Goal: Information Seeking & Learning: Learn about a topic

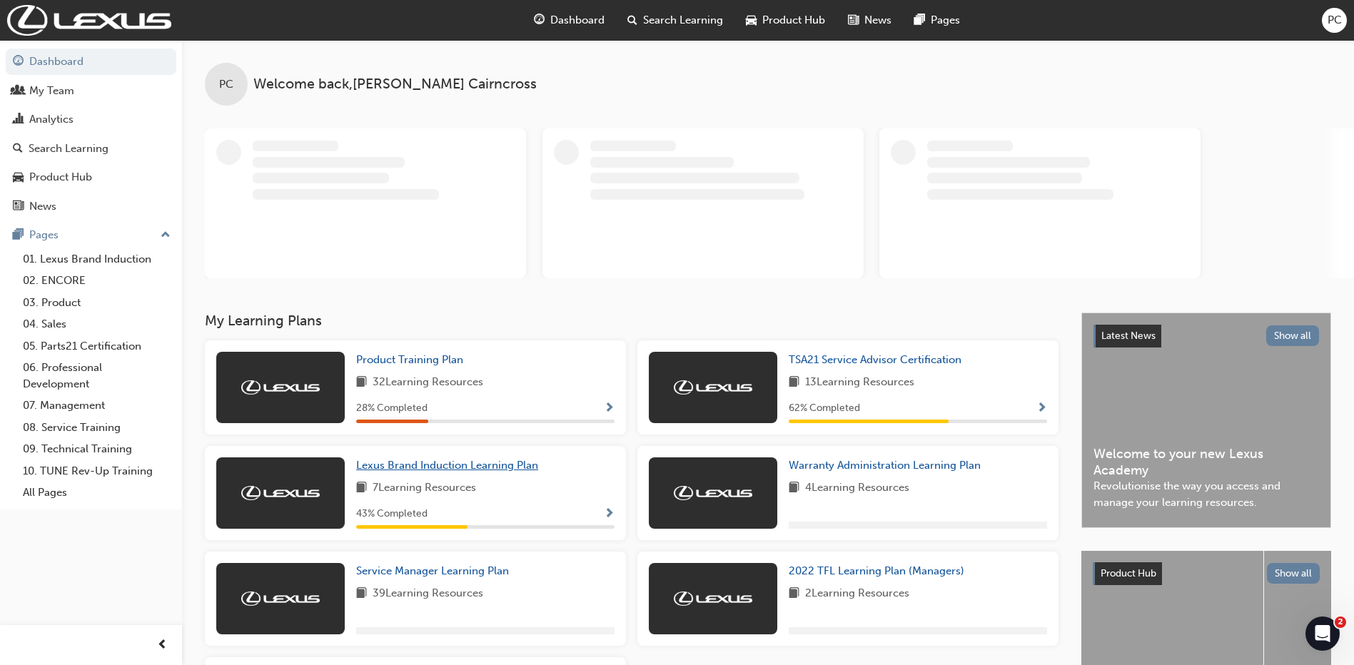
click at [486, 461] on span "Lexus Brand Induction Learning Plan" at bounding box center [447, 465] width 182 height 13
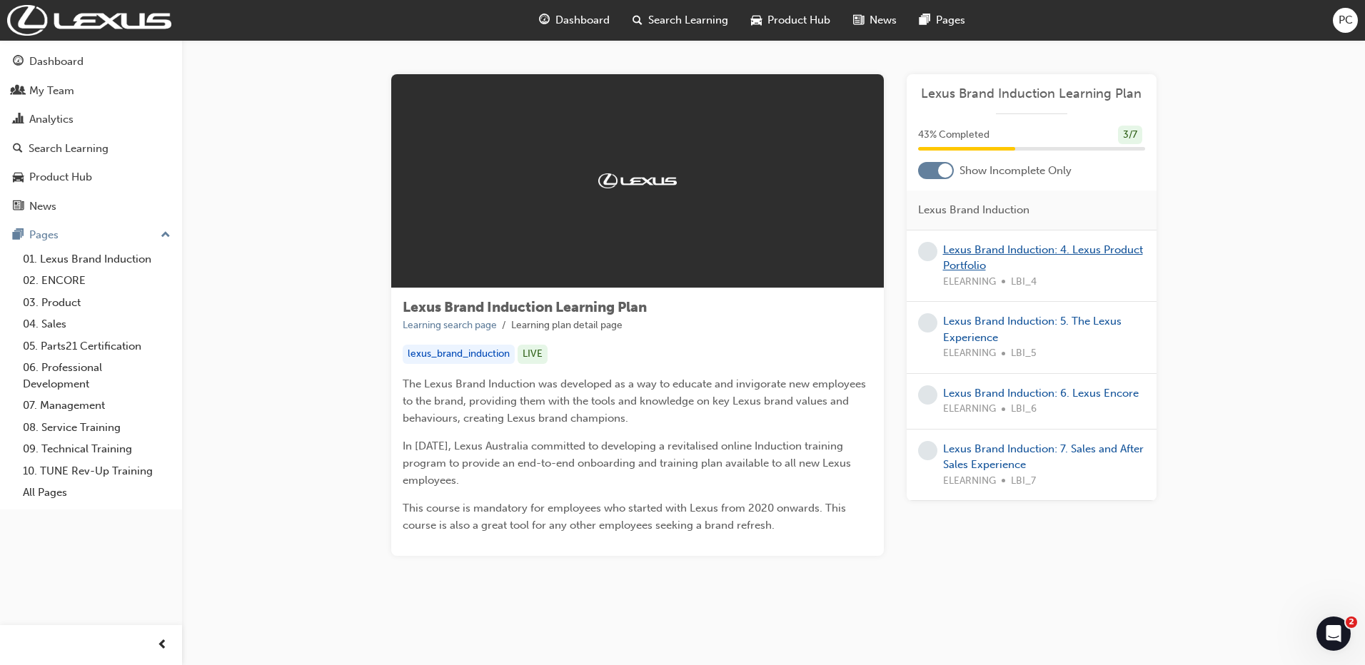
click at [1004, 252] on link "Lexus Brand Induction: 4. Lexus Product Portfolio" at bounding box center [1043, 257] width 200 height 29
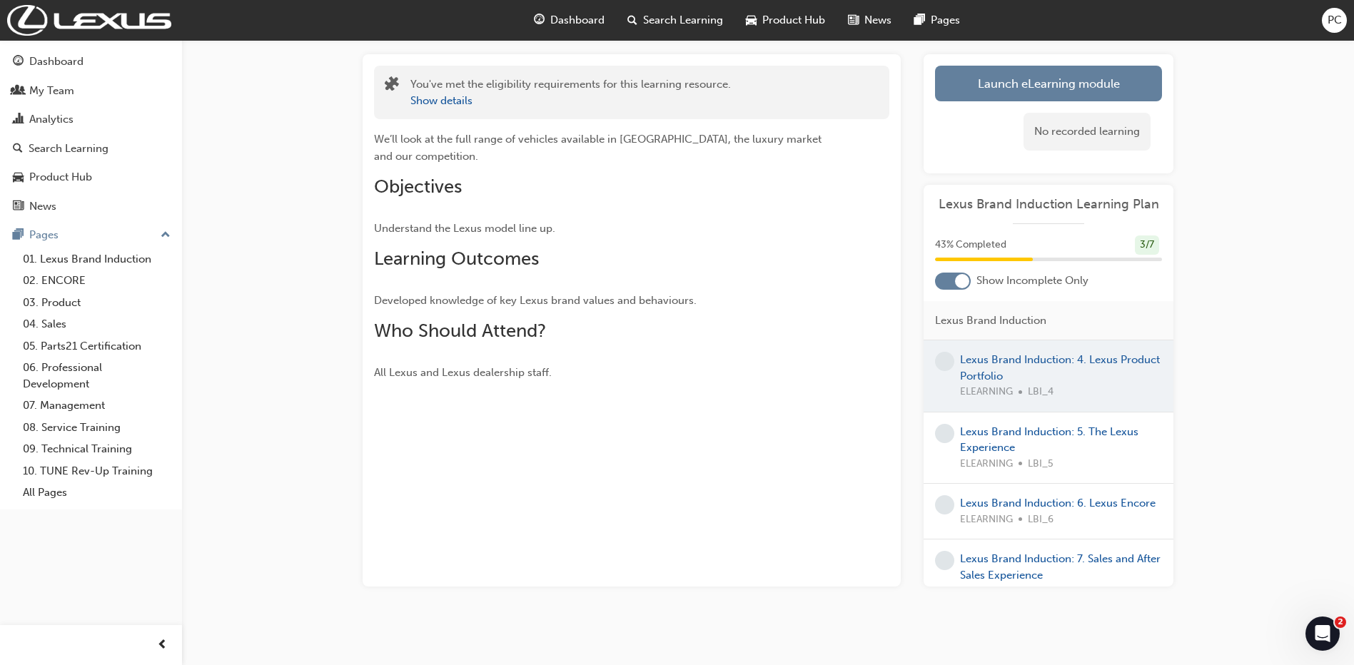
scroll to position [77, 0]
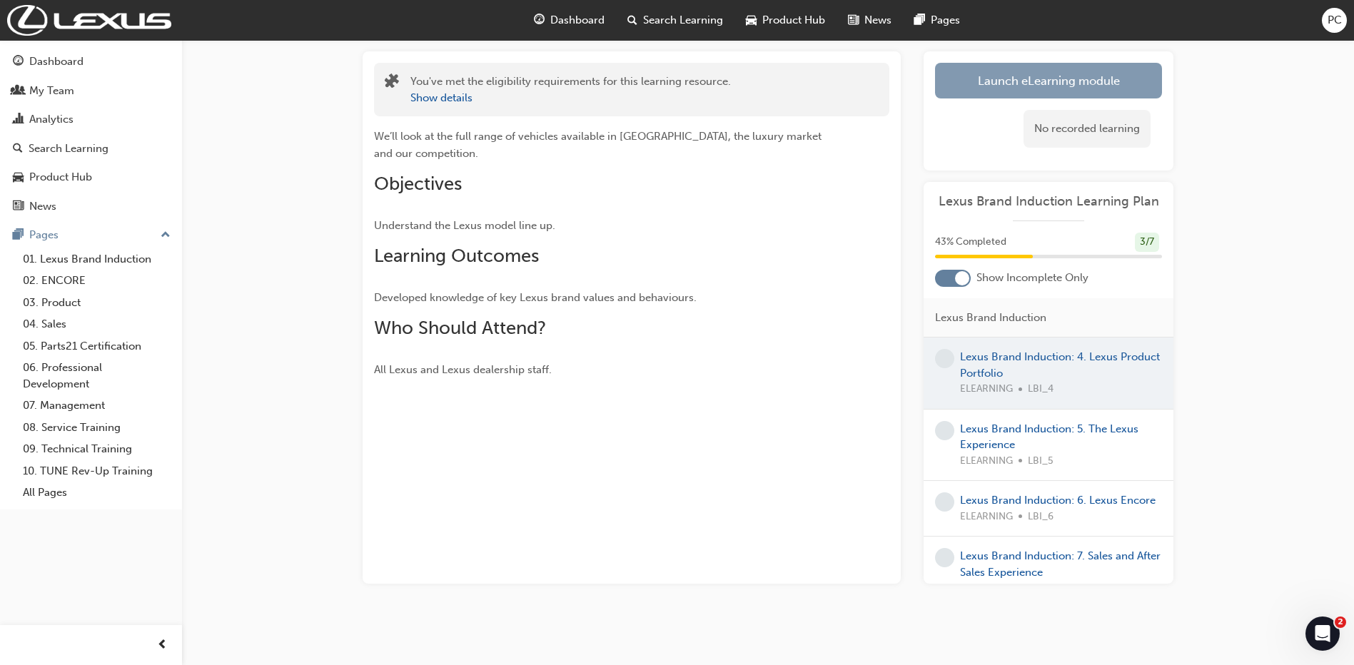
click at [1042, 72] on link "Launch eLearning module" at bounding box center [1048, 81] width 227 height 36
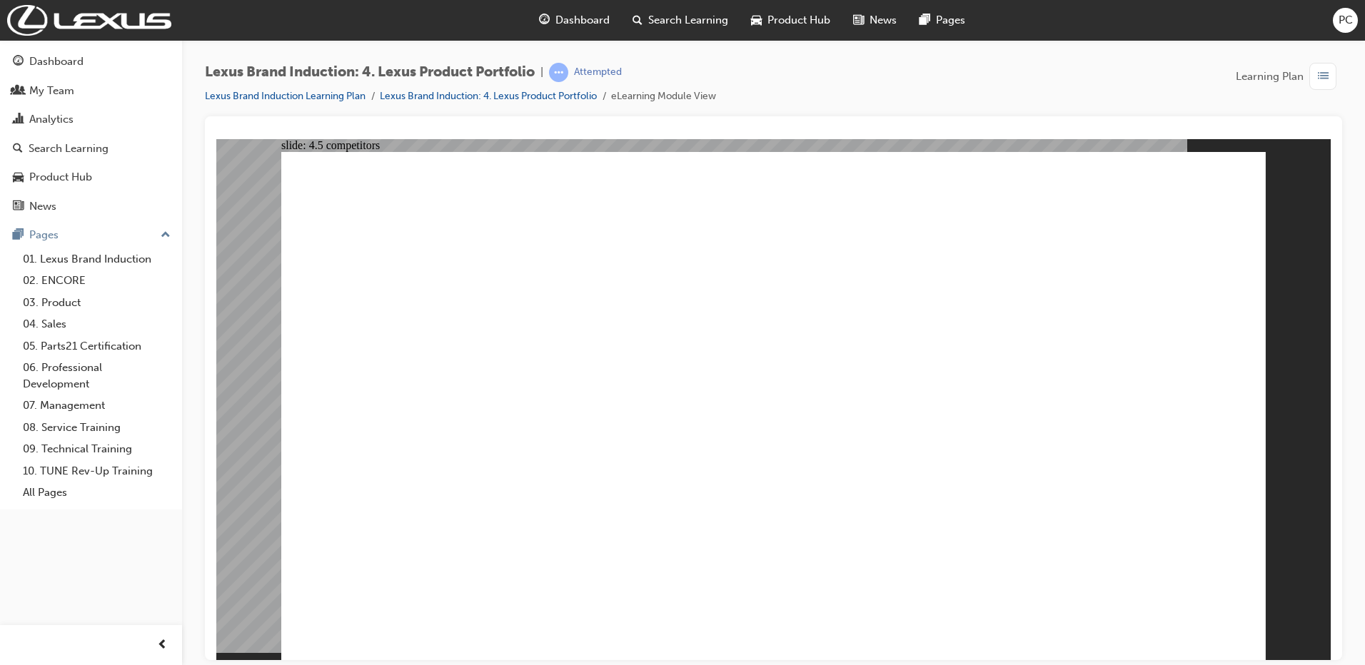
drag, startPoint x: 738, startPoint y: 462, endPoint x: 1039, endPoint y: 368, distance: 314.8
drag, startPoint x: 1112, startPoint y: 339, endPoint x: 713, endPoint y: 473, distance: 421.1
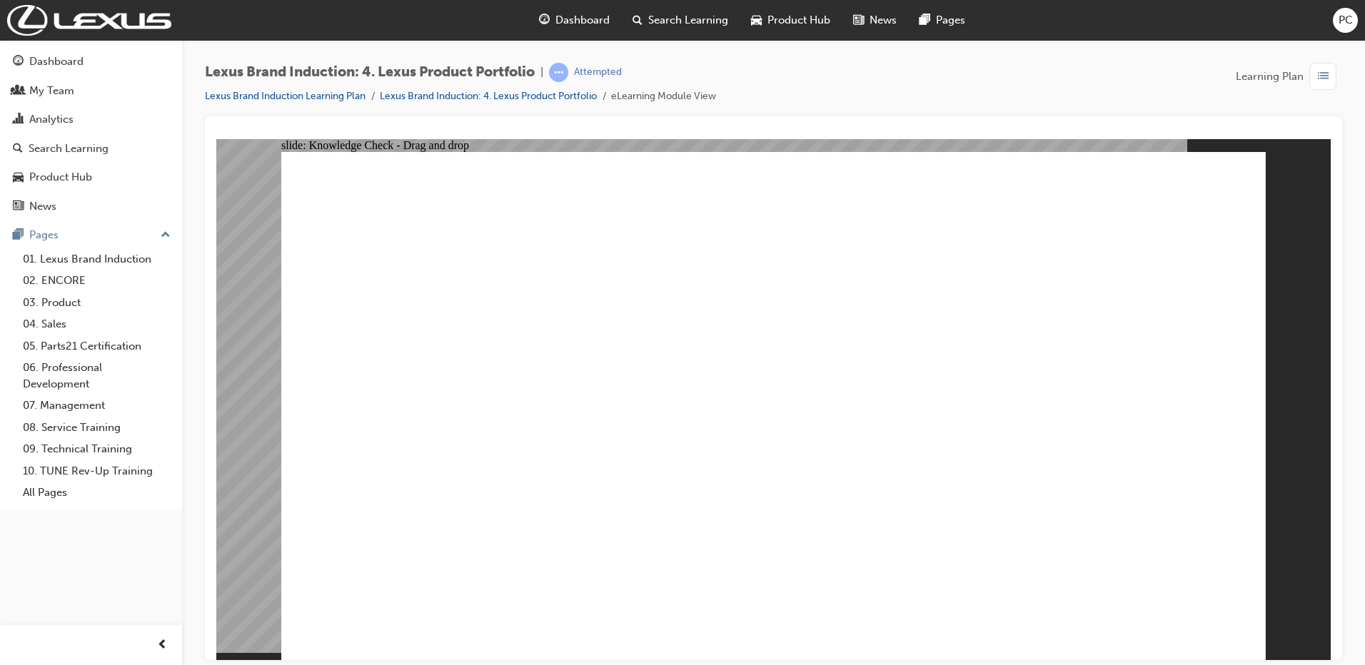
drag, startPoint x: 896, startPoint y: 324, endPoint x: 1085, endPoint y: 456, distance: 230.8
drag, startPoint x: 747, startPoint y: 331, endPoint x: 917, endPoint y: 458, distance: 212.6
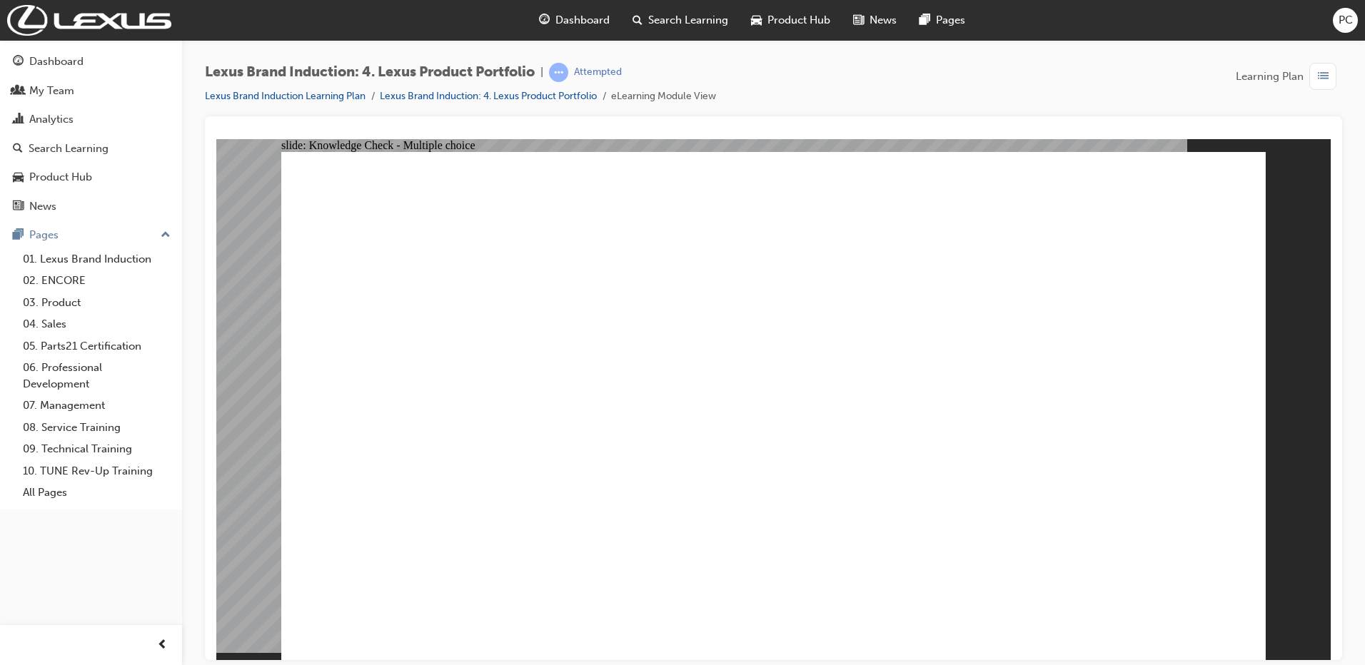
radio input "true"
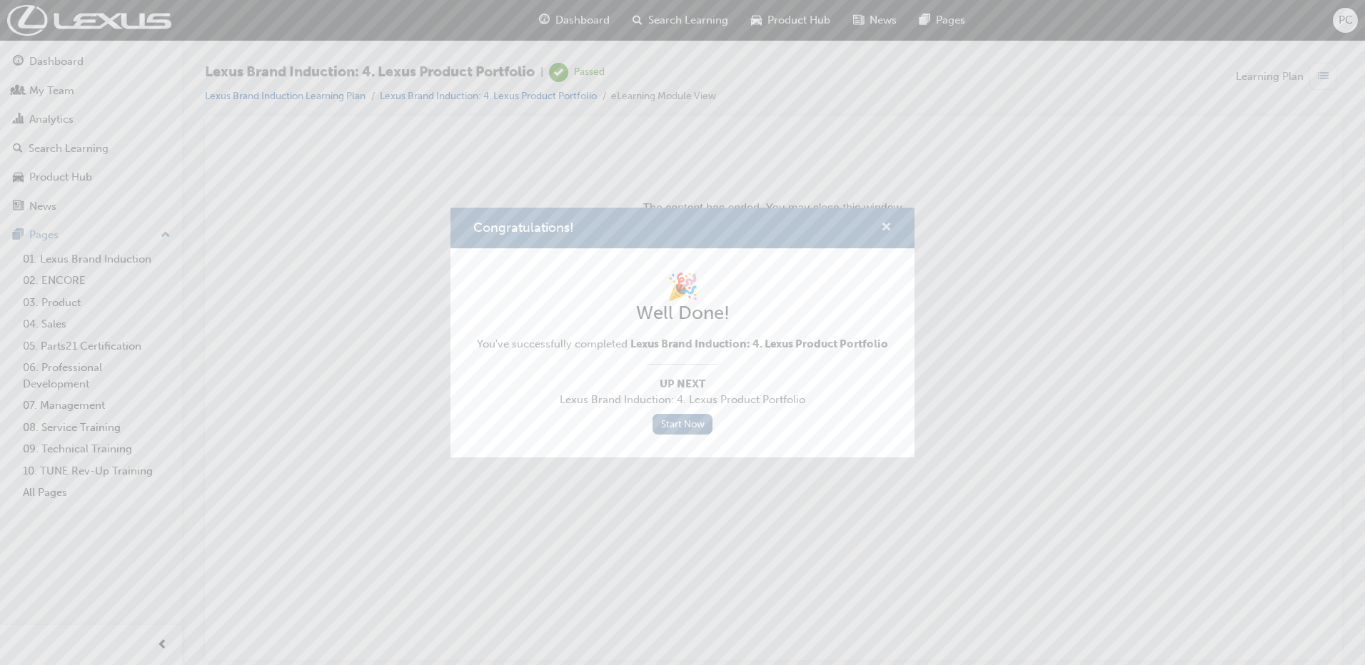
click at [883, 226] on span "cross-icon" at bounding box center [886, 228] width 11 height 13
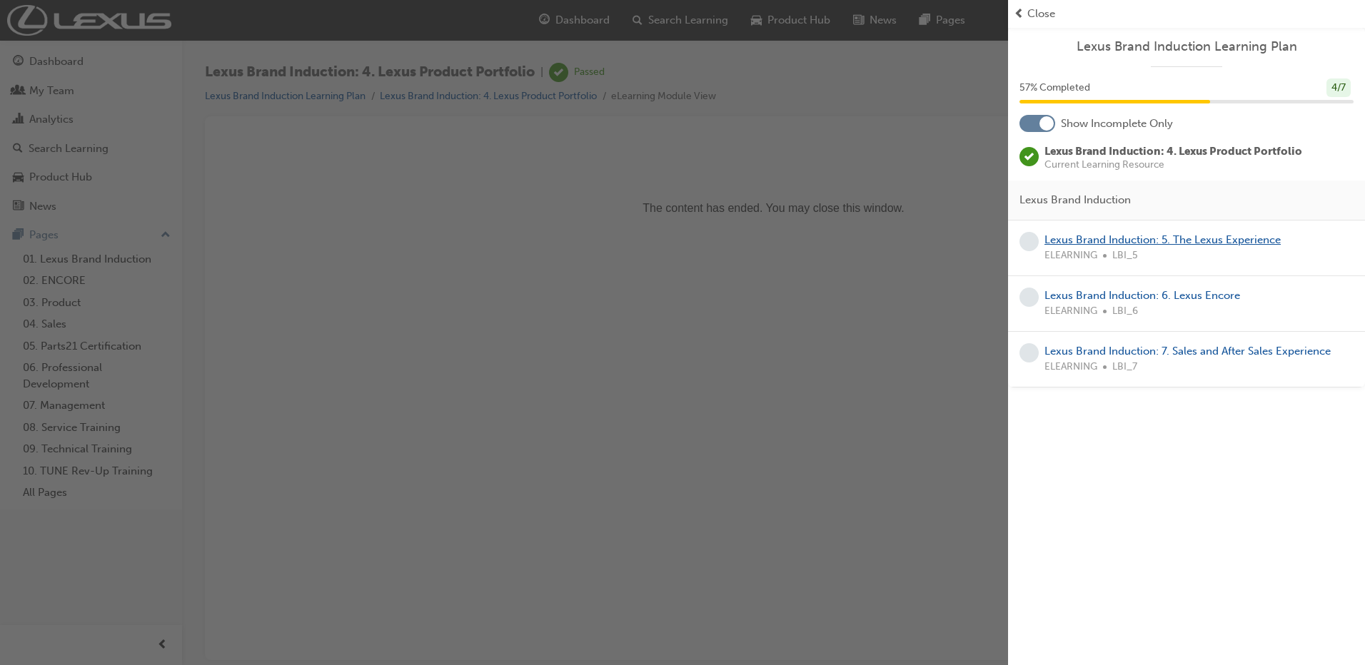
click at [1144, 241] on link "Lexus Brand Induction: 5. The Lexus Experience" at bounding box center [1163, 239] width 236 height 13
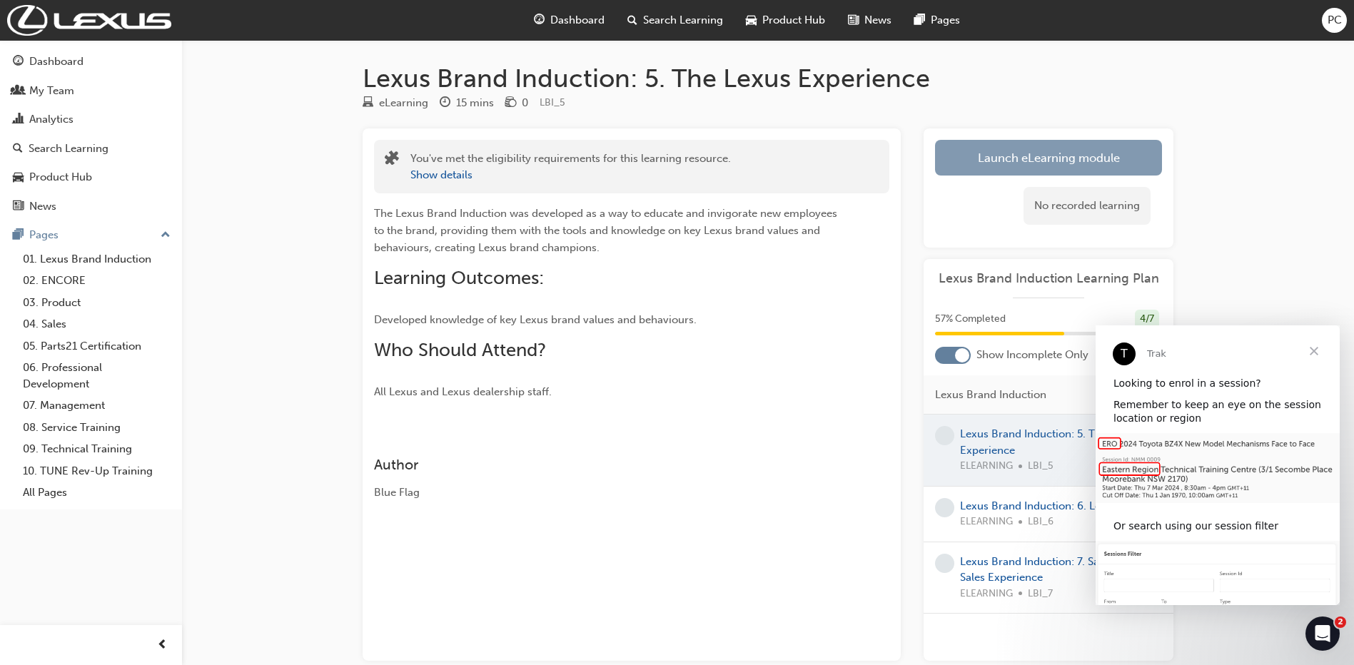
click at [1076, 154] on link "Launch eLearning module" at bounding box center [1048, 158] width 227 height 36
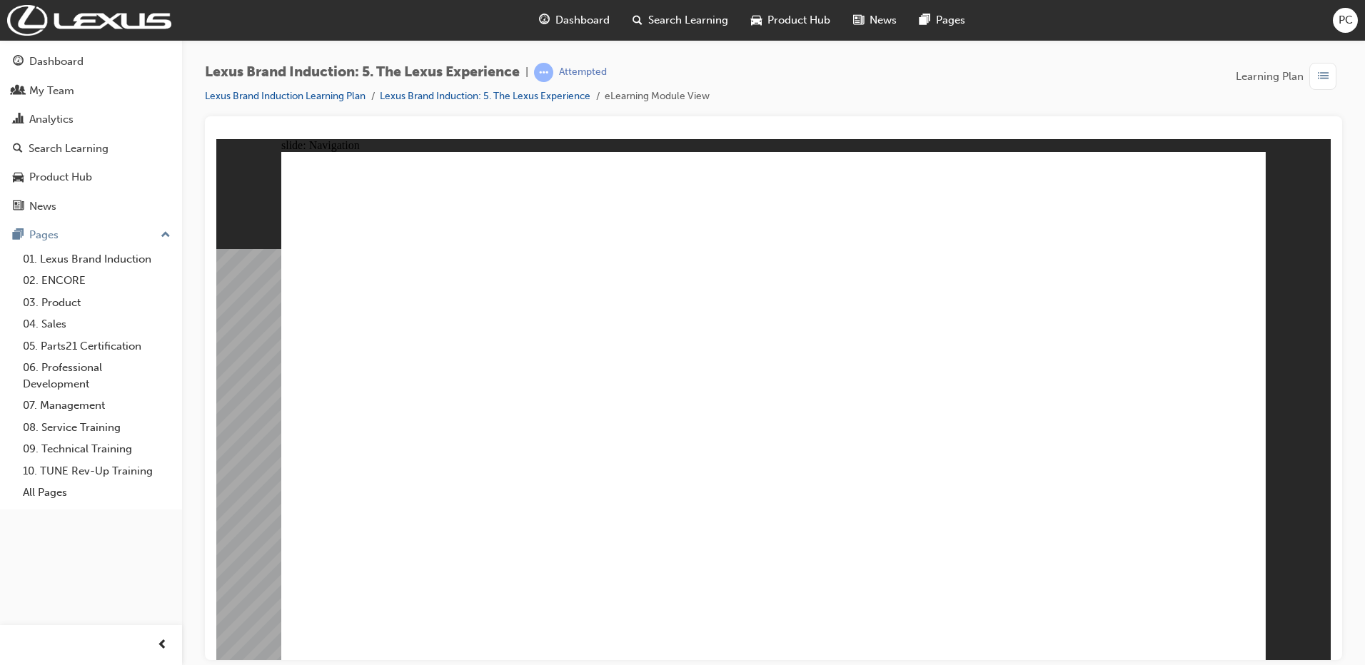
type input "0"
type input "38"
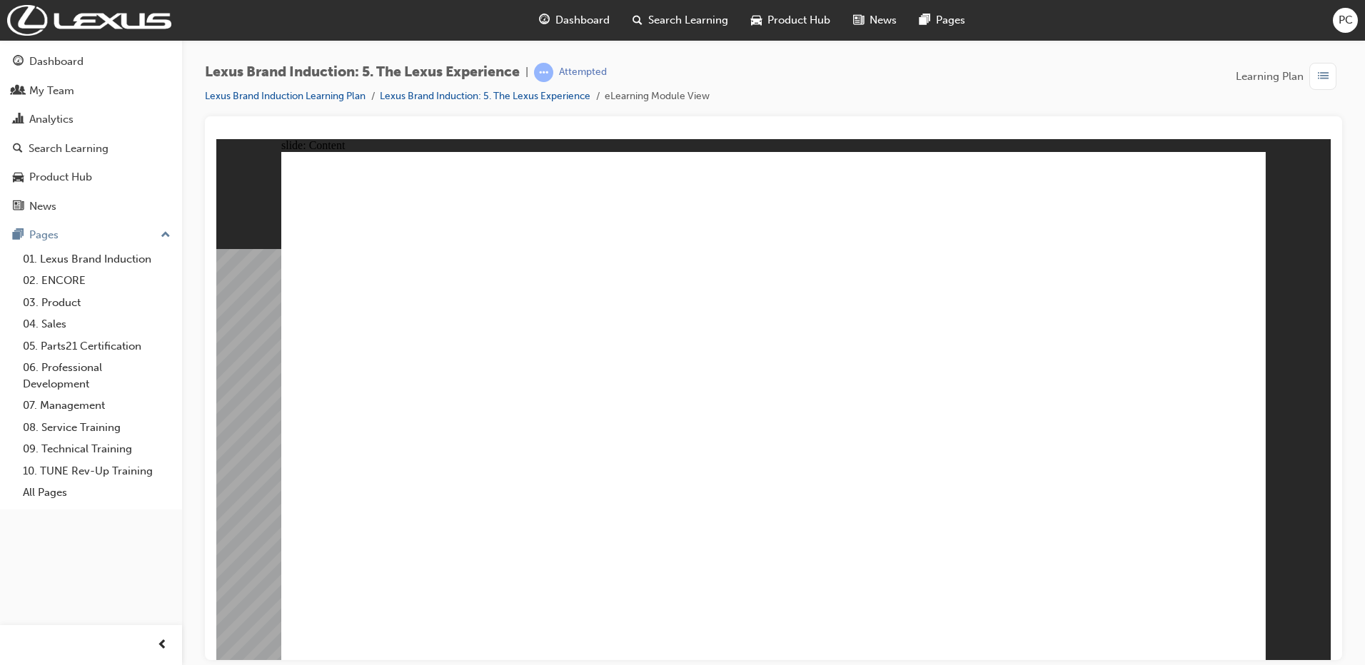
type input "37"
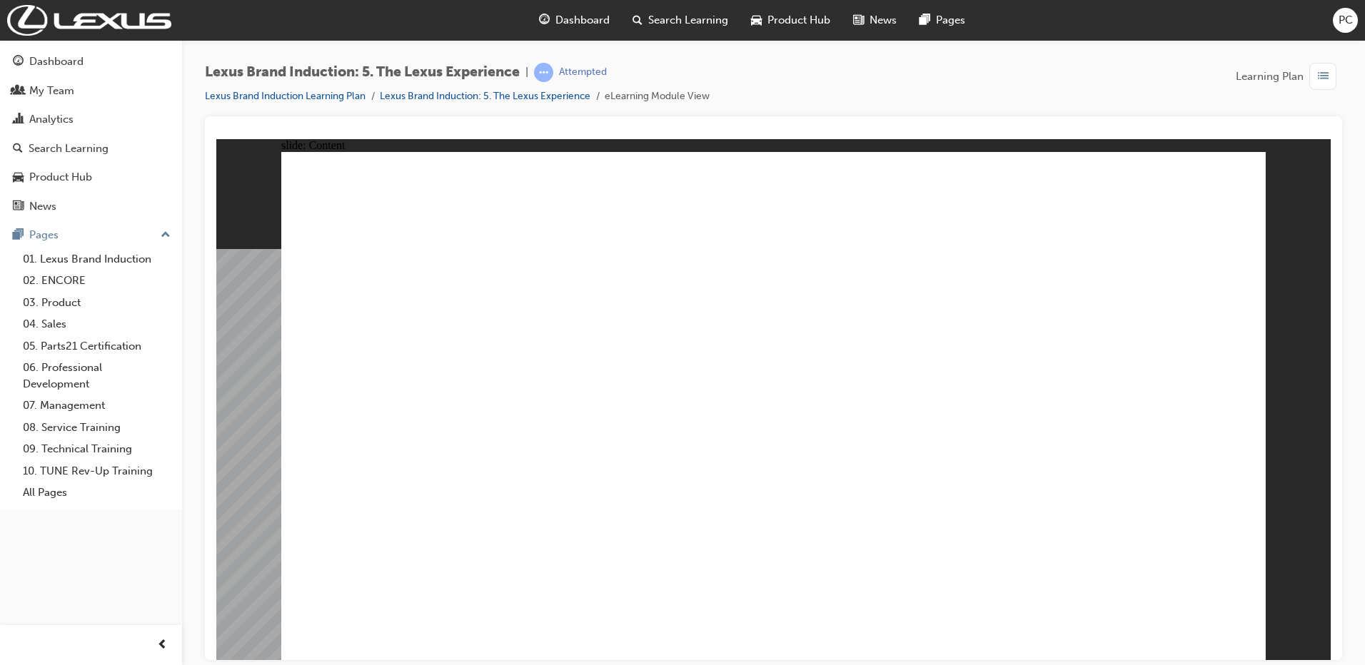
type input "19"
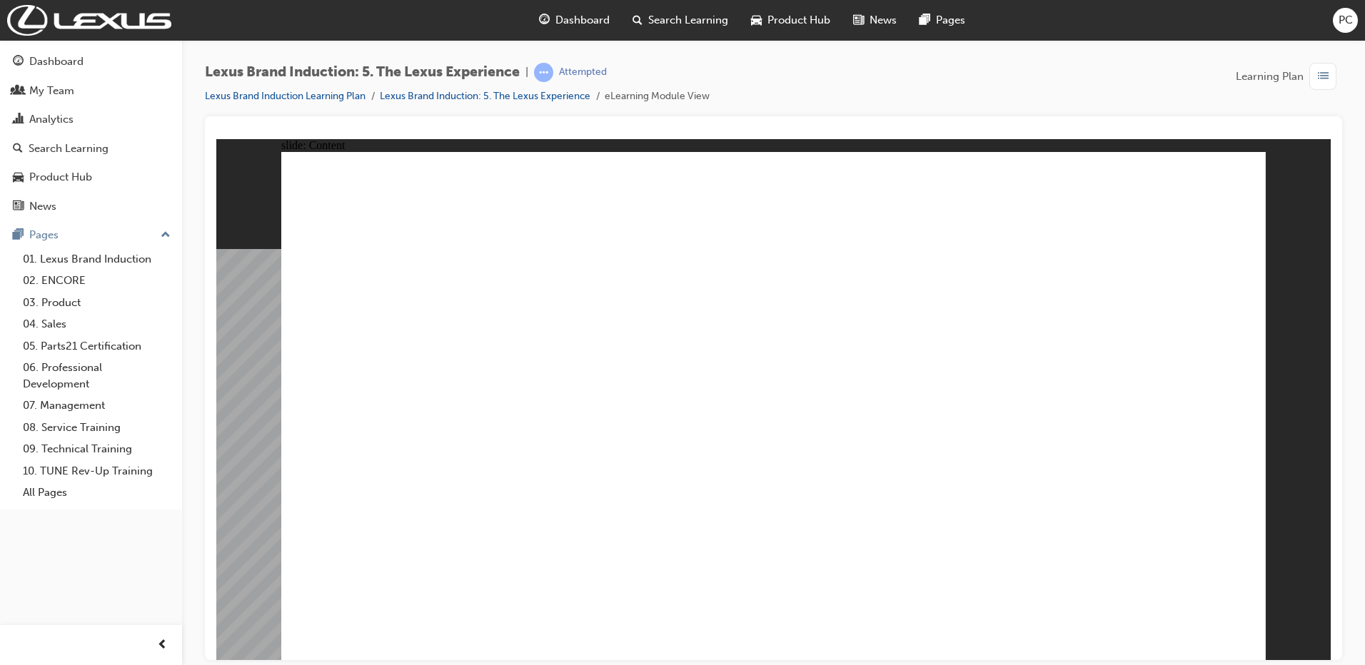
drag, startPoint x: 739, startPoint y: 329, endPoint x: 877, endPoint y: 460, distance: 189.9
drag, startPoint x: 858, startPoint y: 358, endPoint x: 725, endPoint y: 489, distance: 186.8
drag, startPoint x: 957, startPoint y: 353, endPoint x: 953, endPoint y: 491, distance: 137.8
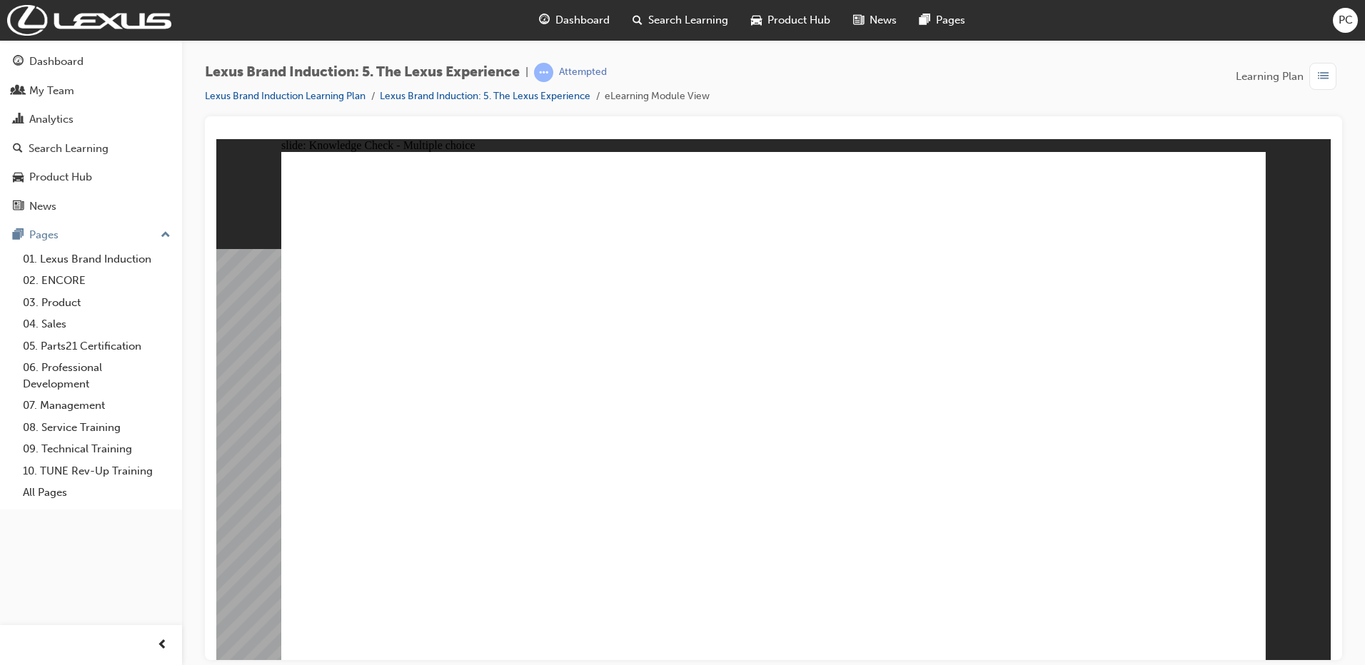
checkbox input "true"
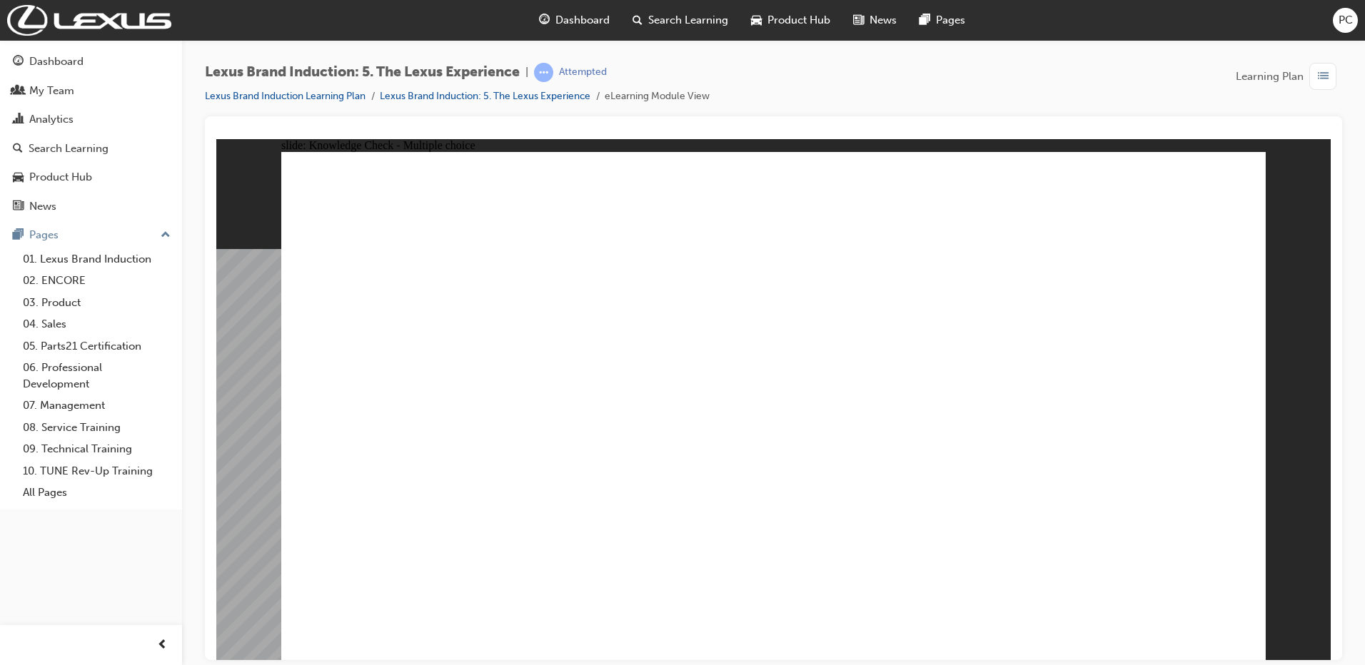
checkbox input "true"
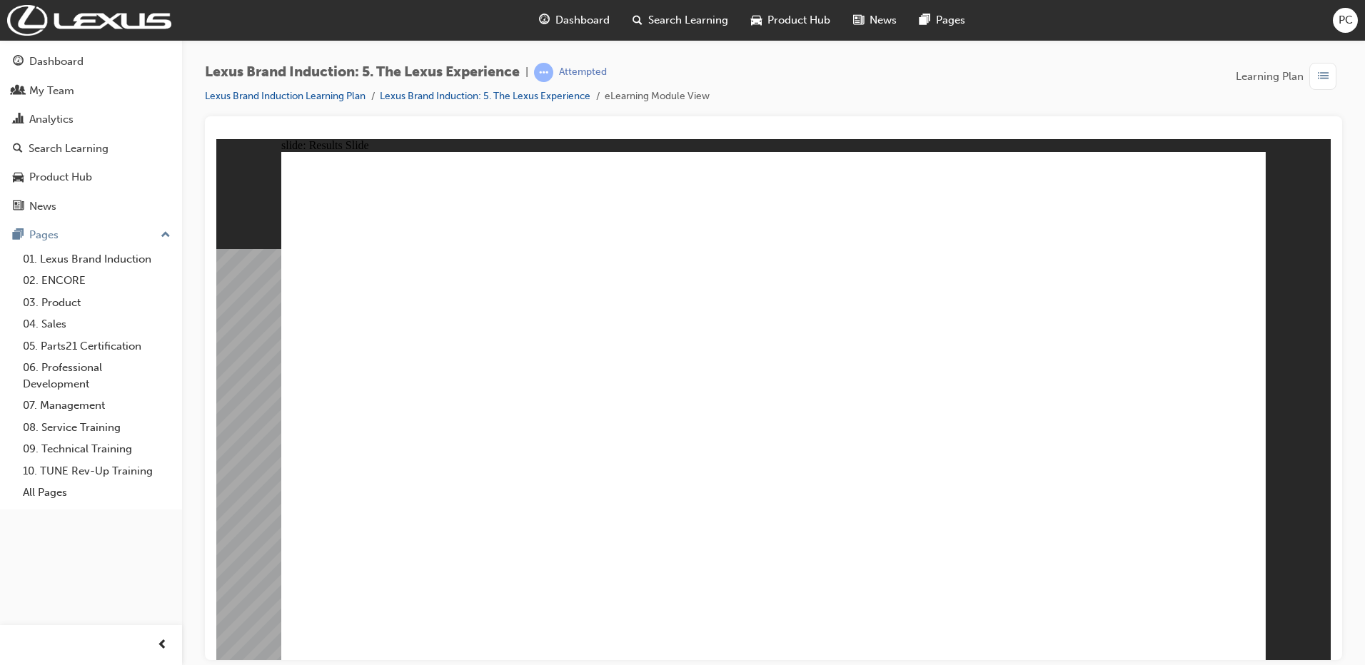
checkbox input "true"
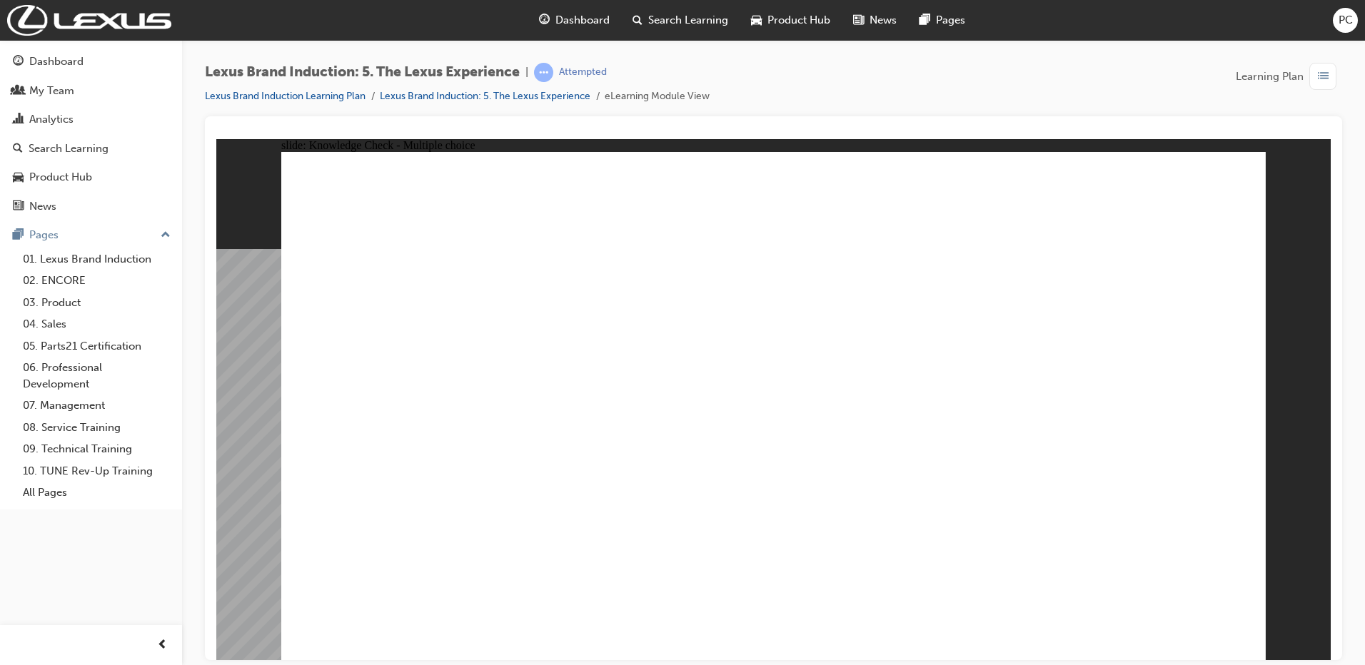
checkbox input "true"
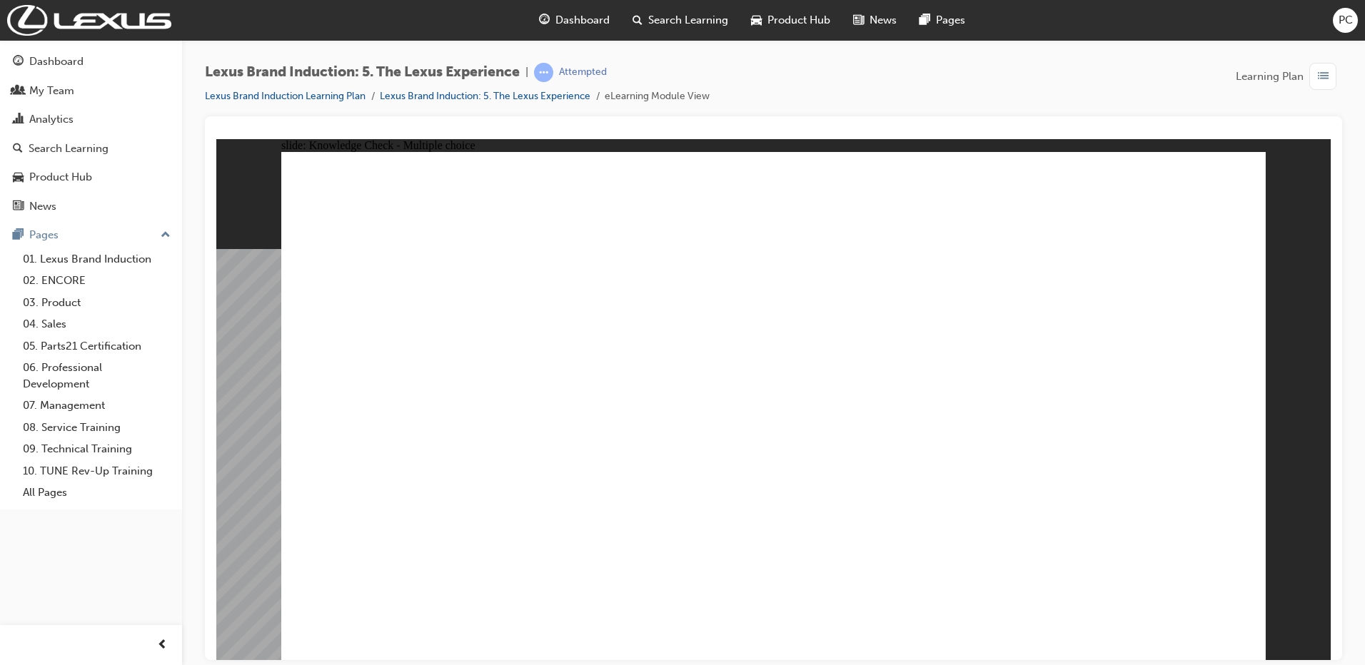
checkbox input "true"
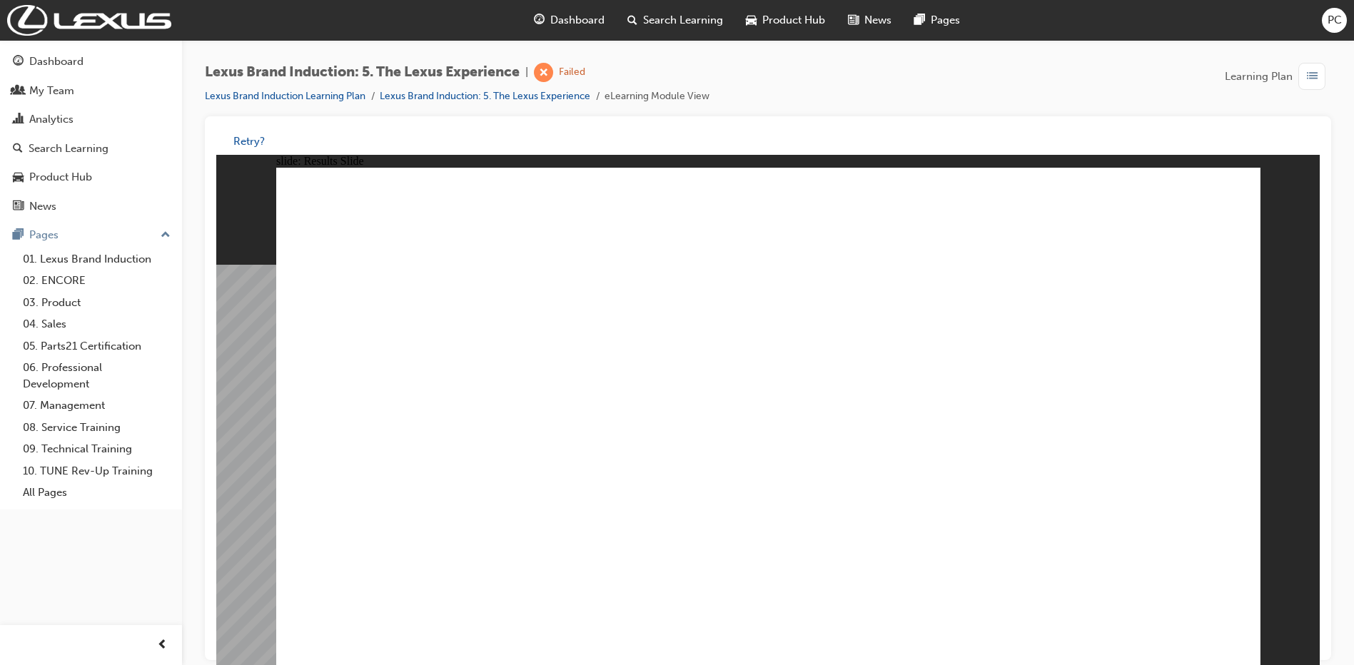
drag, startPoint x: 923, startPoint y: 342, endPoint x: 703, endPoint y: 476, distance: 257.6
drag, startPoint x: 708, startPoint y: 360, endPoint x: 850, endPoint y: 496, distance: 196.9
drag, startPoint x: 845, startPoint y: 367, endPoint x: 970, endPoint y: 490, distance: 175.7
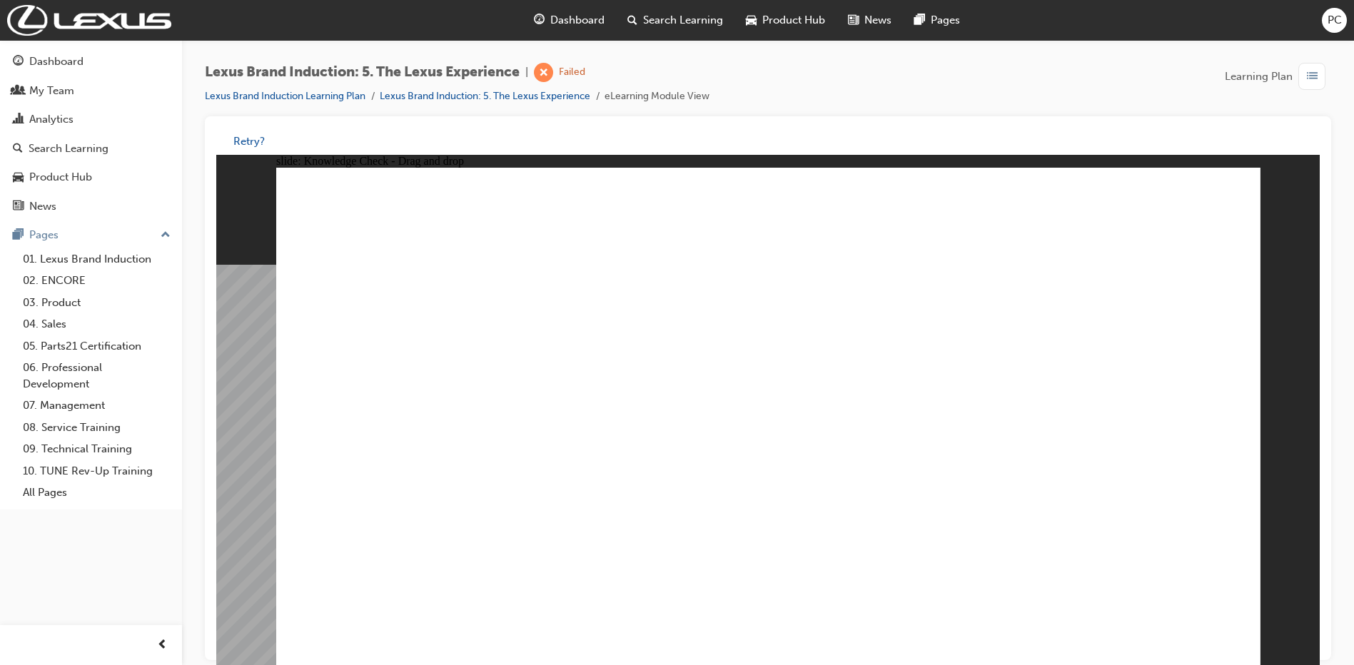
checkbox input "true"
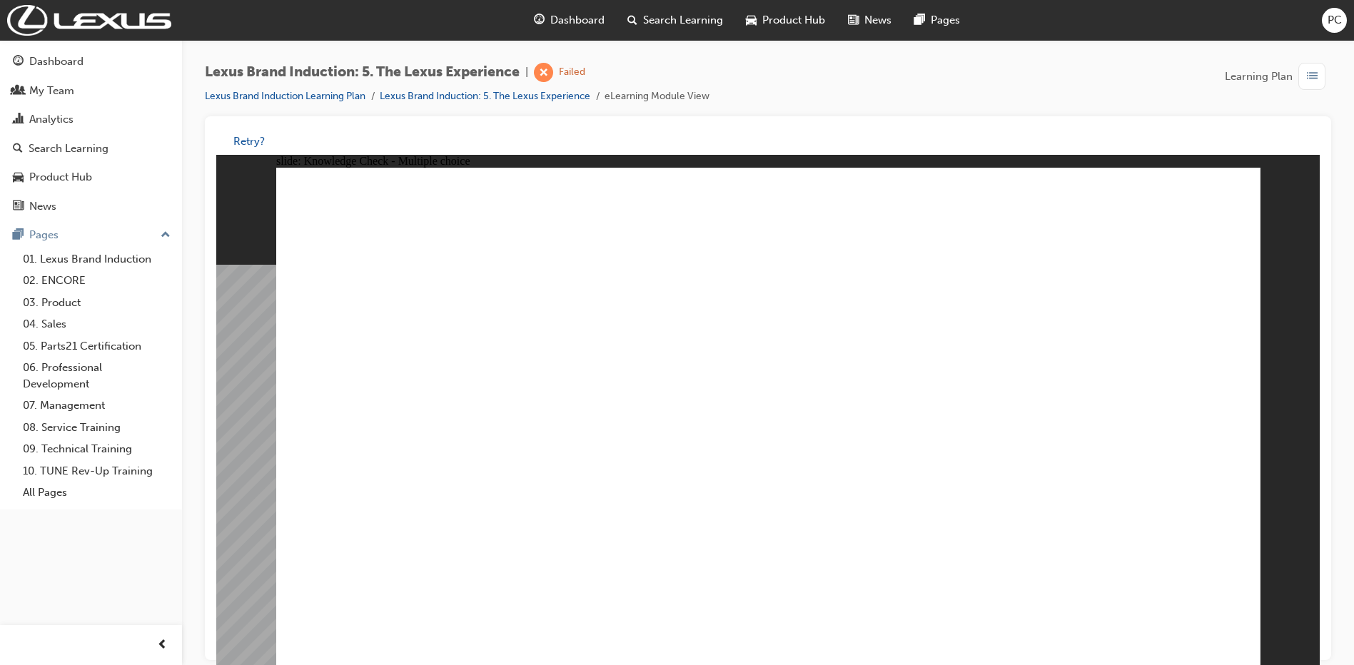
checkbox input "true"
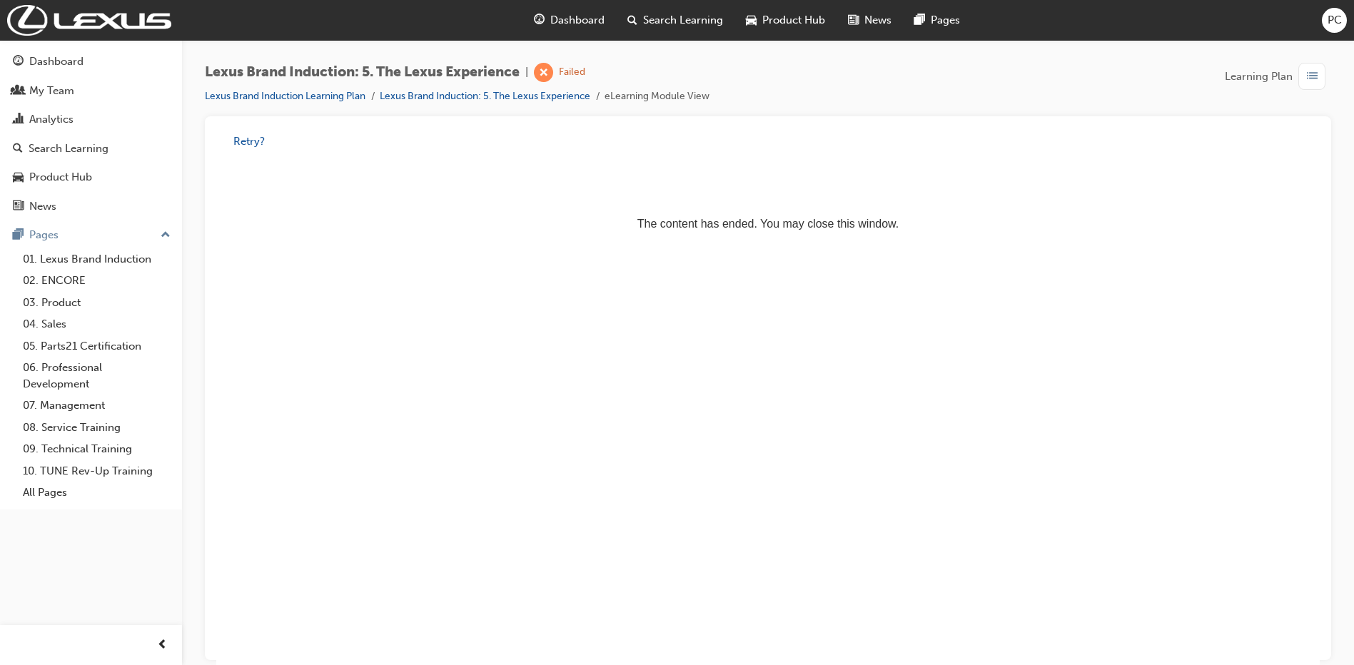
click at [570, 242] on html "The content has ended. You may close this window." at bounding box center [768, 198] width 1104 height 87
click at [562, 76] on div "Failed" at bounding box center [559, 72] width 51 height 19
click at [565, 73] on div "Failed" at bounding box center [572, 73] width 26 height 14
click at [551, 94] on link "Lexus Brand Induction: 5. The Lexus Experience" at bounding box center [485, 96] width 211 height 12
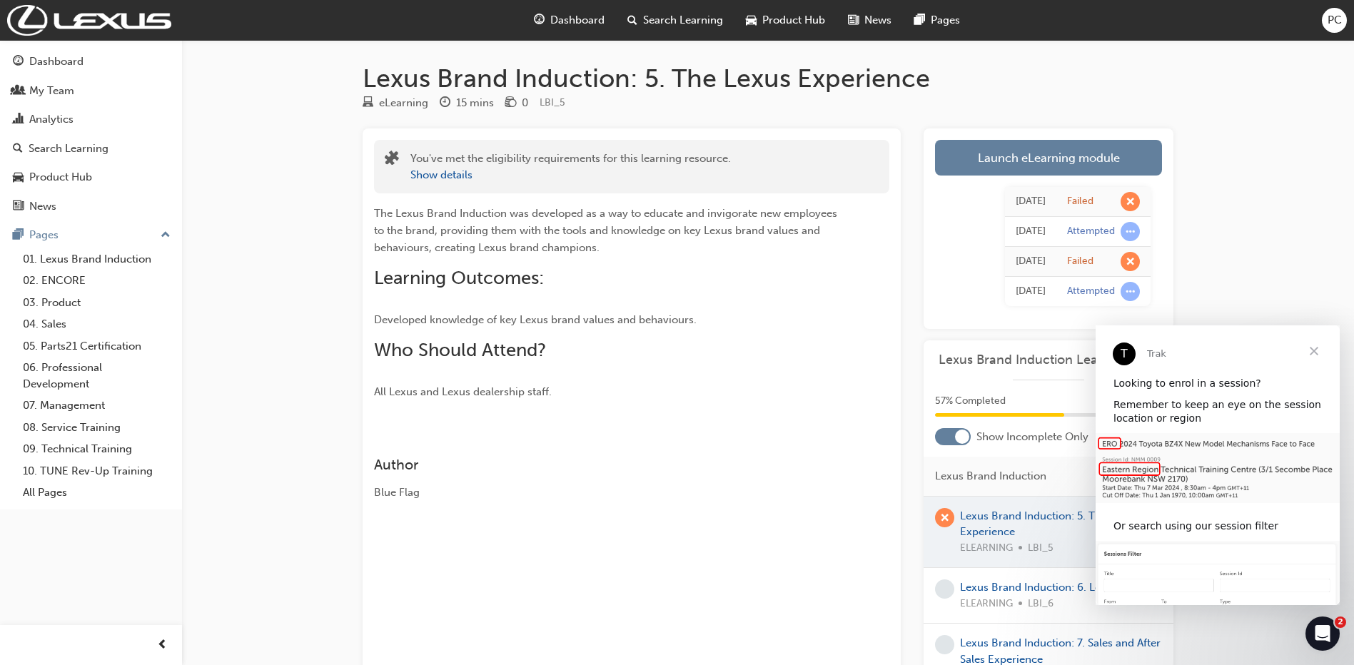
click at [1317, 348] on span "Close" at bounding box center [1314, 351] width 51 height 51
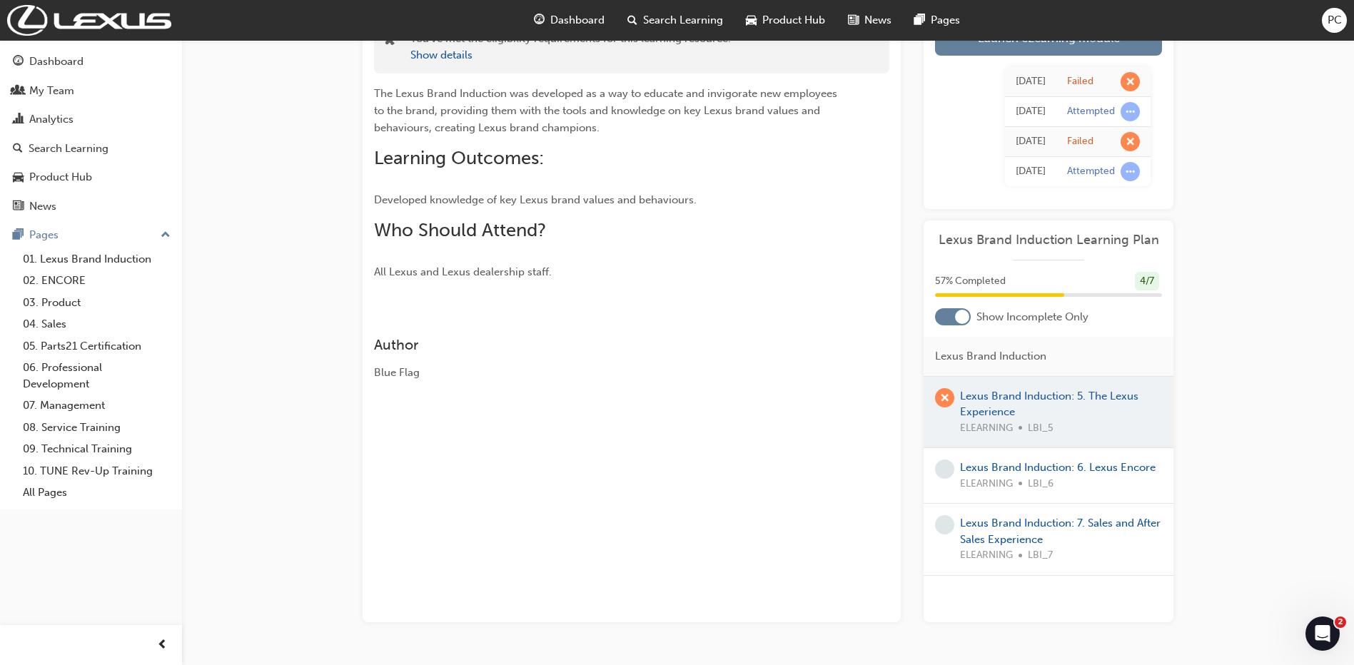
scroll to position [87, 0]
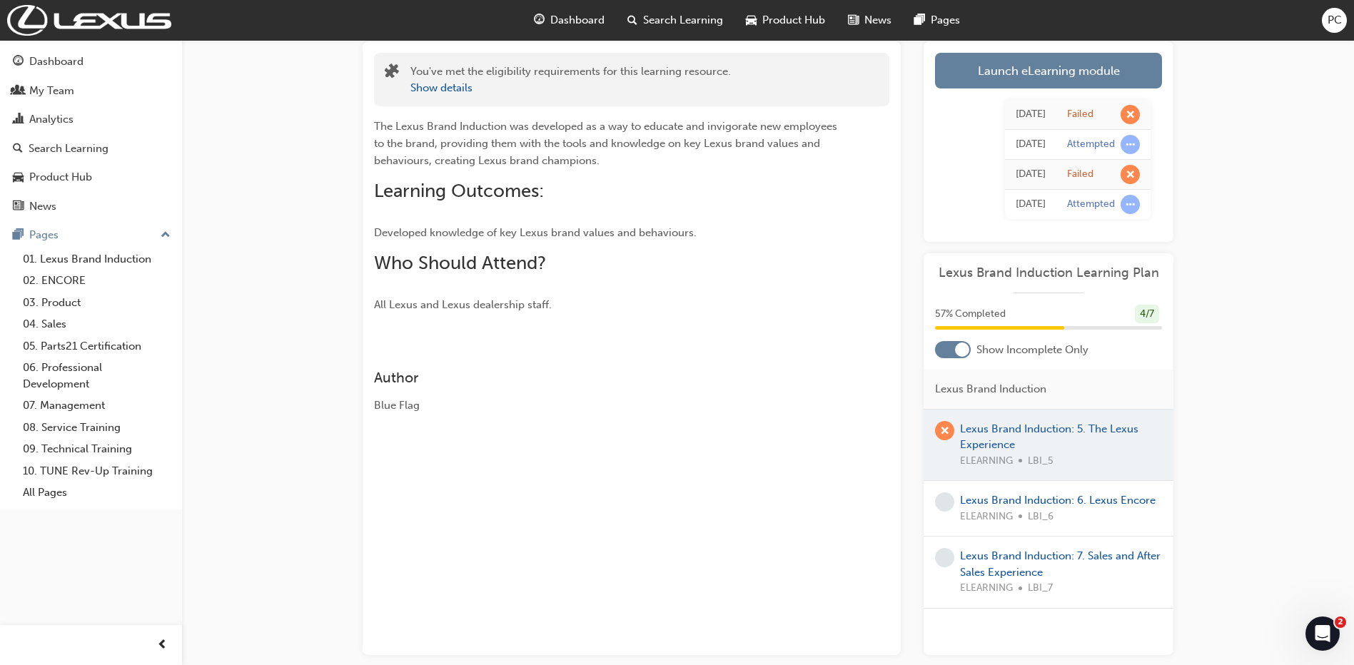
click at [1079, 432] on div at bounding box center [1049, 445] width 250 height 71
click at [1076, 422] on div at bounding box center [1049, 445] width 250 height 71
click at [996, 69] on link "Launch eLearning module" at bounding box center [1048, 71] width 227 height 36
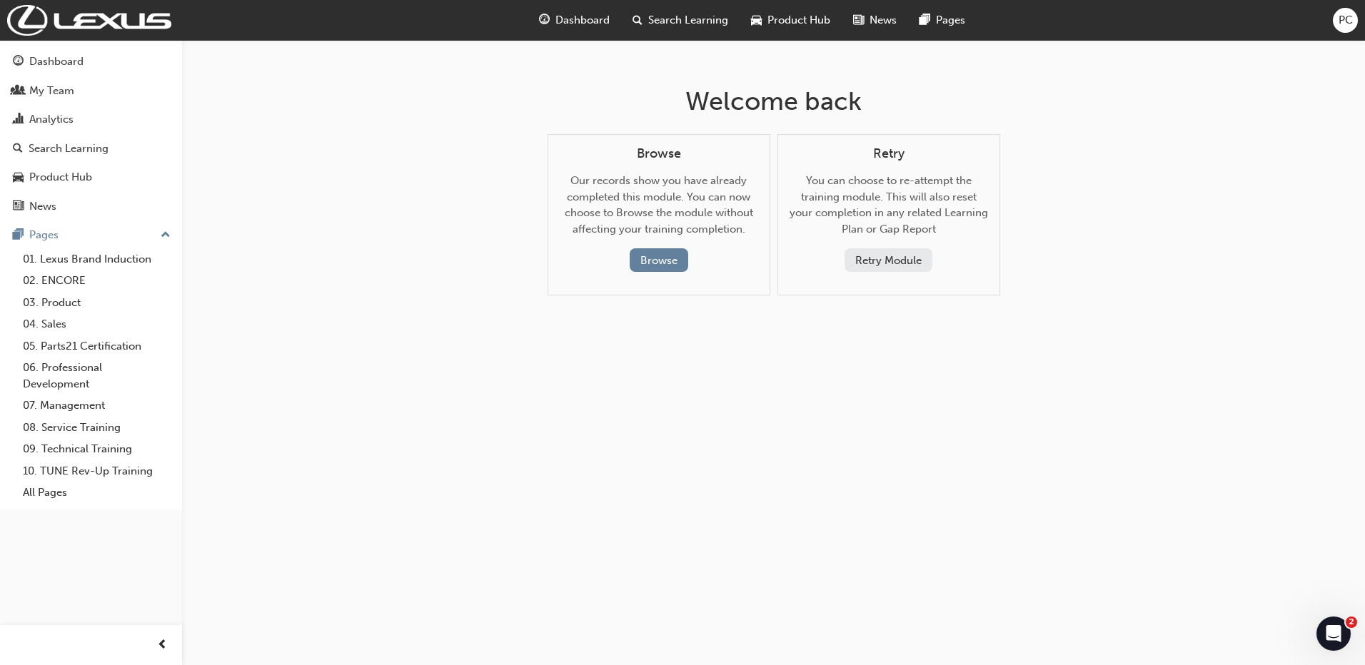
click at [885, 256] on button "Retry Module" at bounding box center [889, 260] width 88 height 24
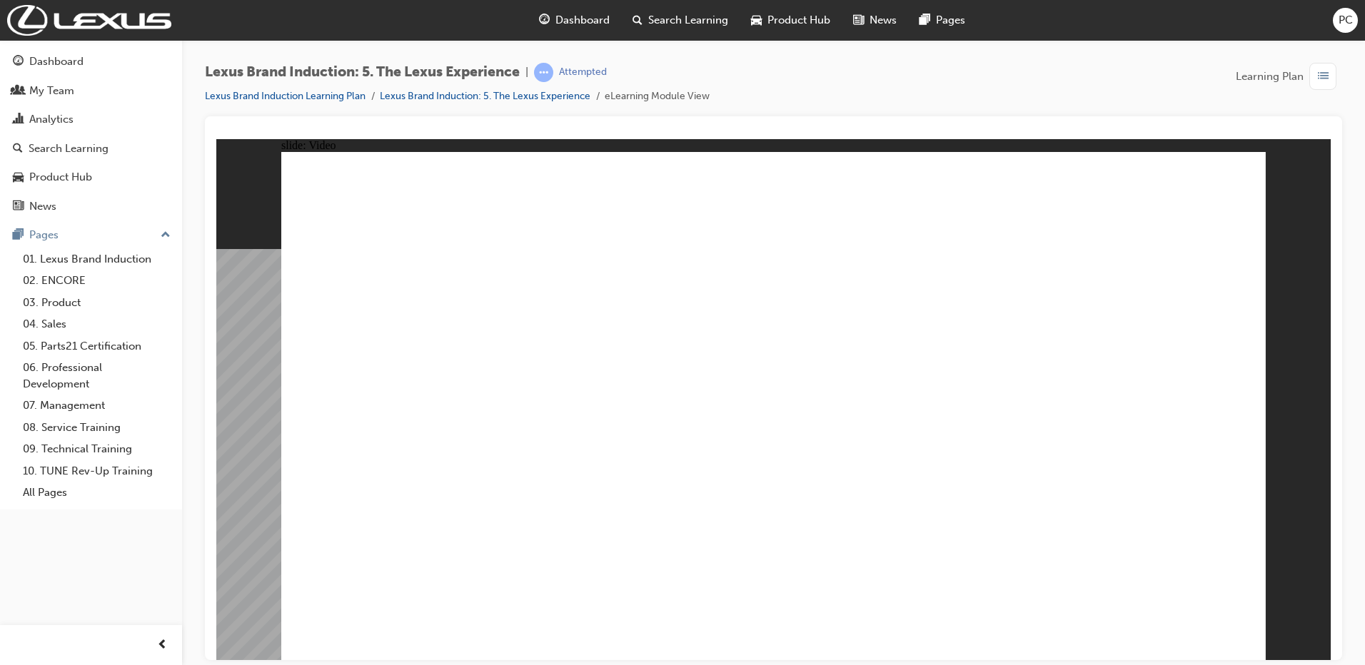
type input "38"
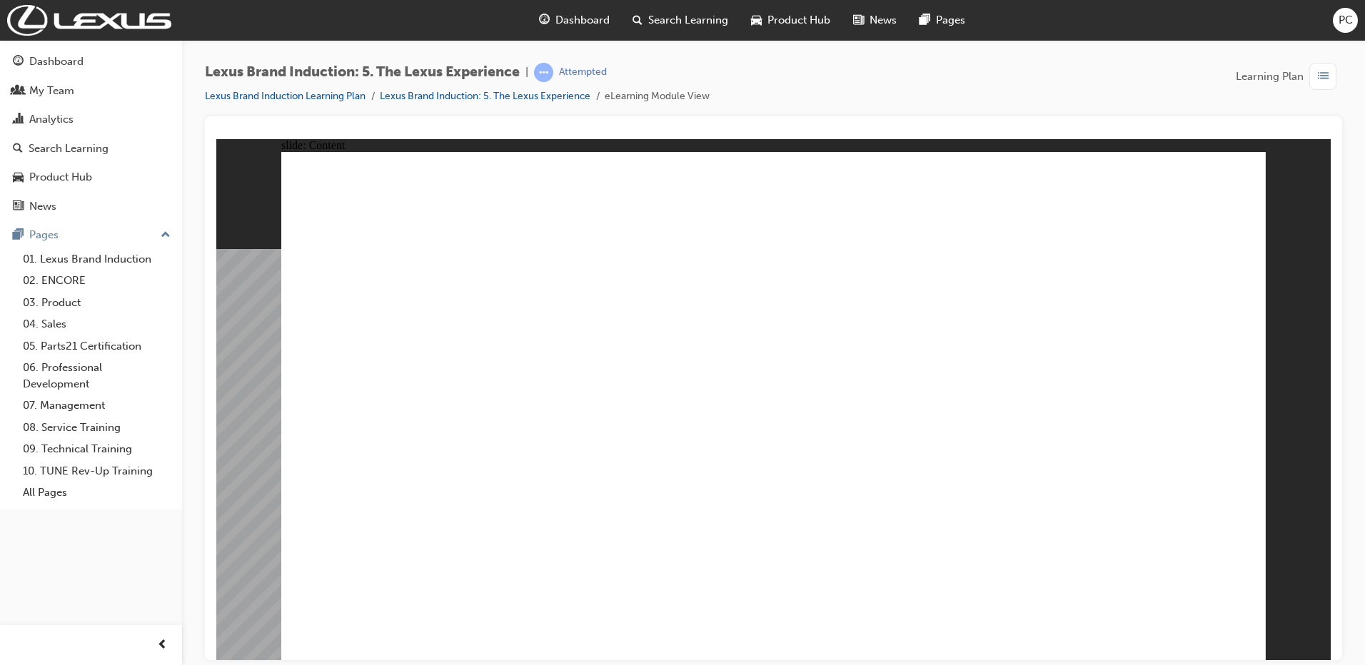
drag, startPoint x: 418, startPoint y: 515, endPoint x: 443, endPoint y: 521, distance: 26.5
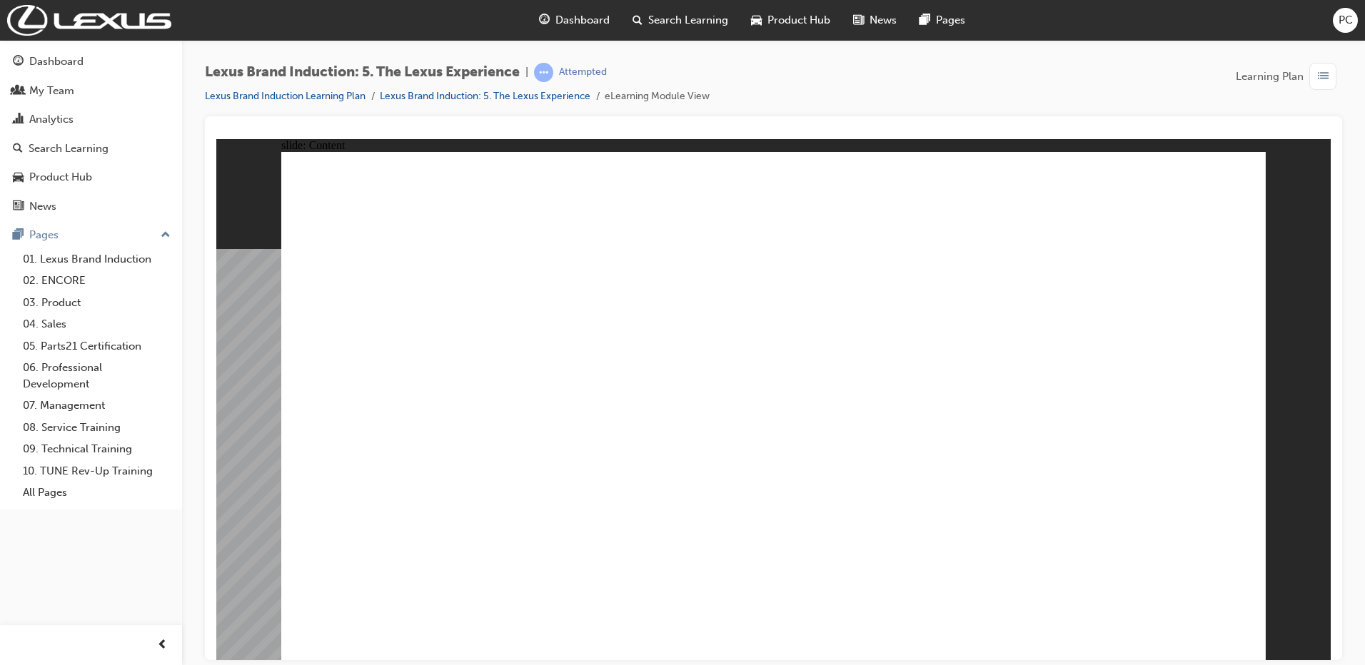
type input "2"
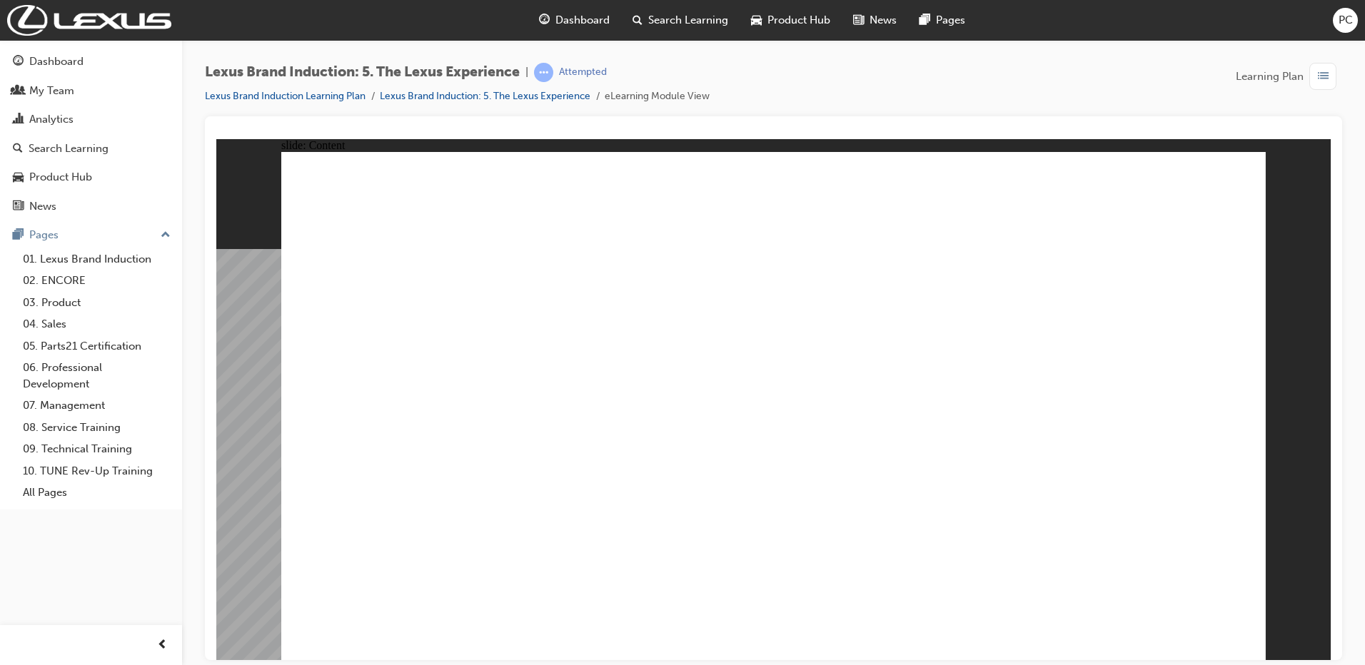
type input "0"
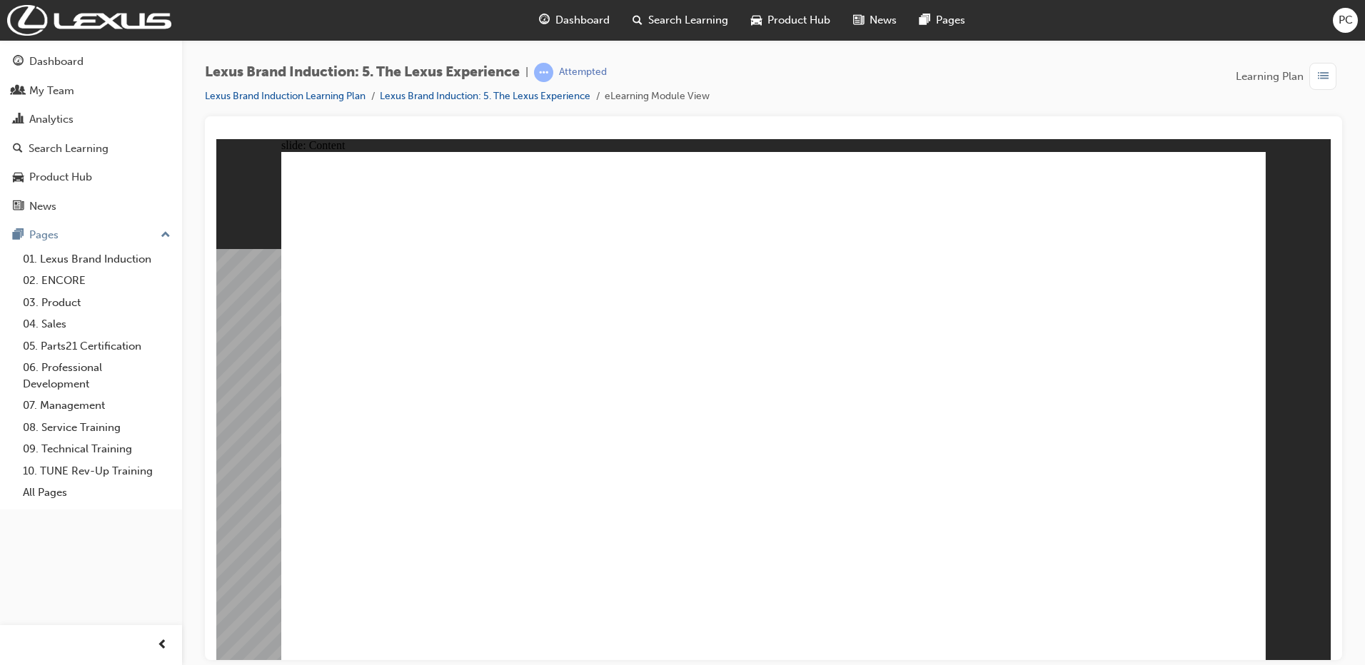
drag, startPoint x: 746, startPoint y: 341, endPoint x: 1010, endPoint y: 463, distance: 290.7
drag, startPoint x: 1014, startPoint y: 331, endPoint x: 738, endPoint y: 475, distance: 310.7
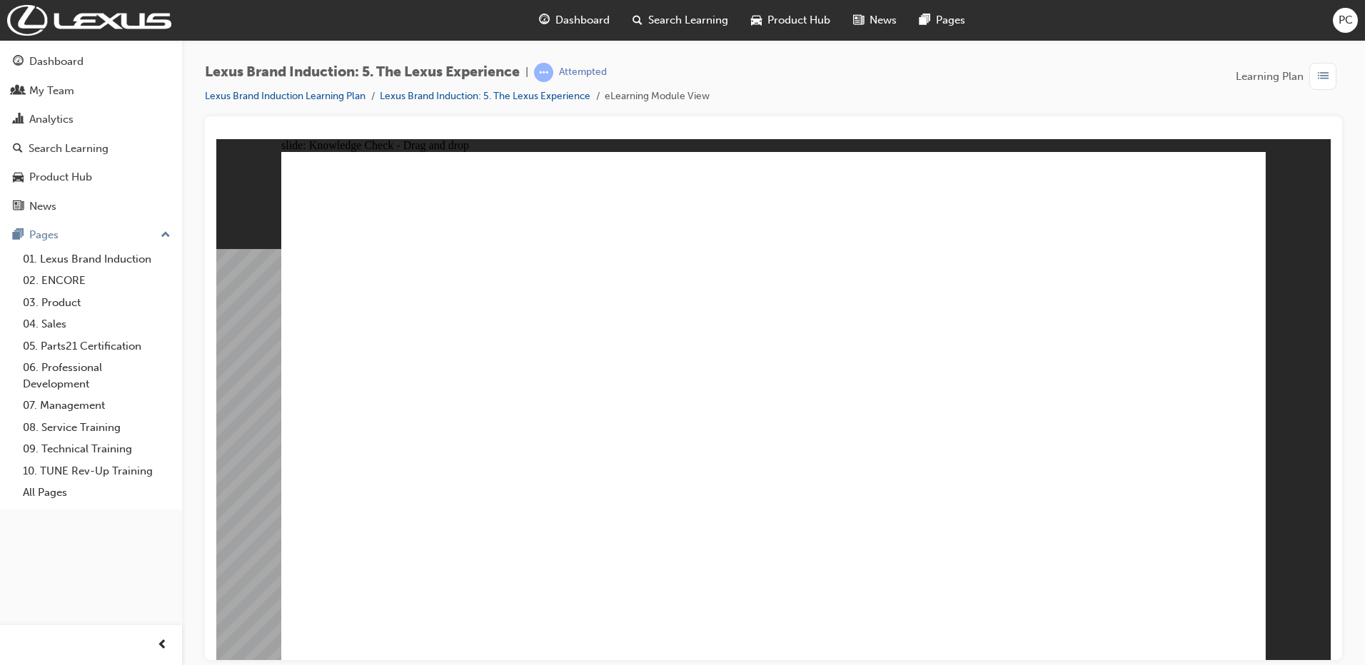
drag, startPoint x: 820, startPoint y: 358, endPoint x: 823, endPoint y: 494, distance: 135.7
checkbox input "true"
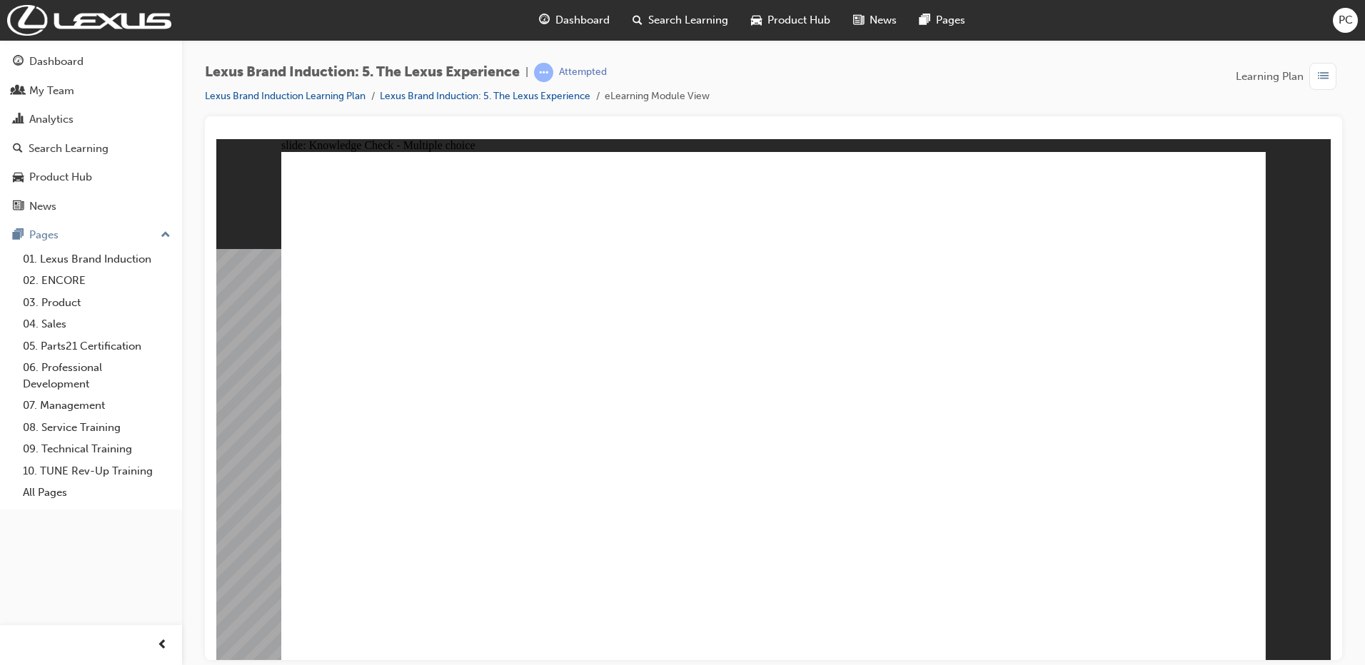
checkbox input "true"
drag, startPoint x: 858, startPoint y: 396, endPoint x: 845, endPoint y: 375, distance: 24.4
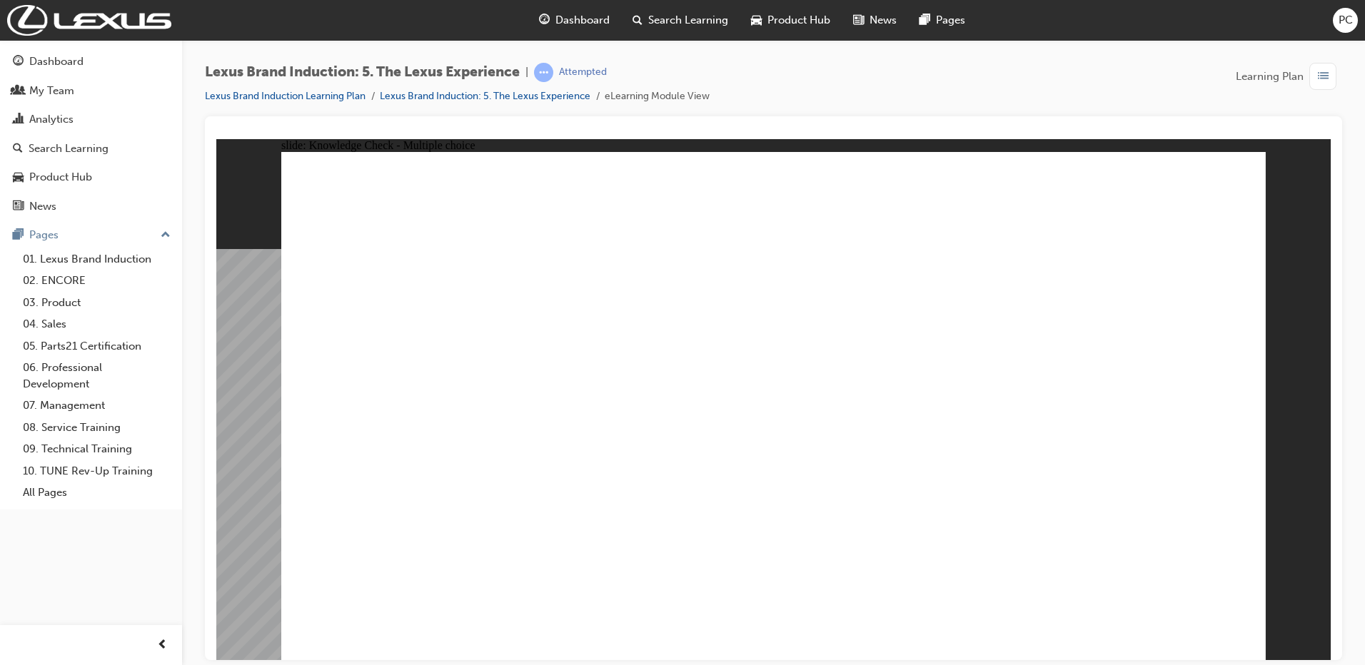
checkbox input "true"
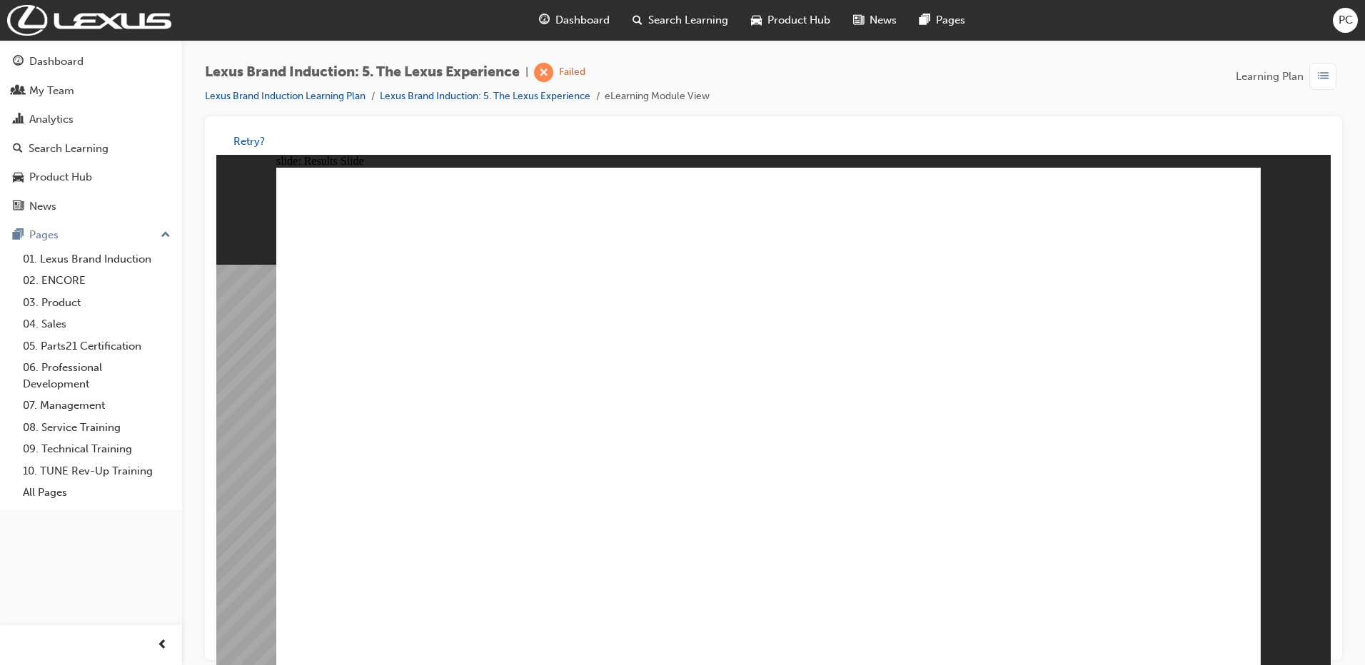
drag, startPoint x: 927, startPoint y: 538, endPoint x: 927, endPoint y: 524, distance: 14.3
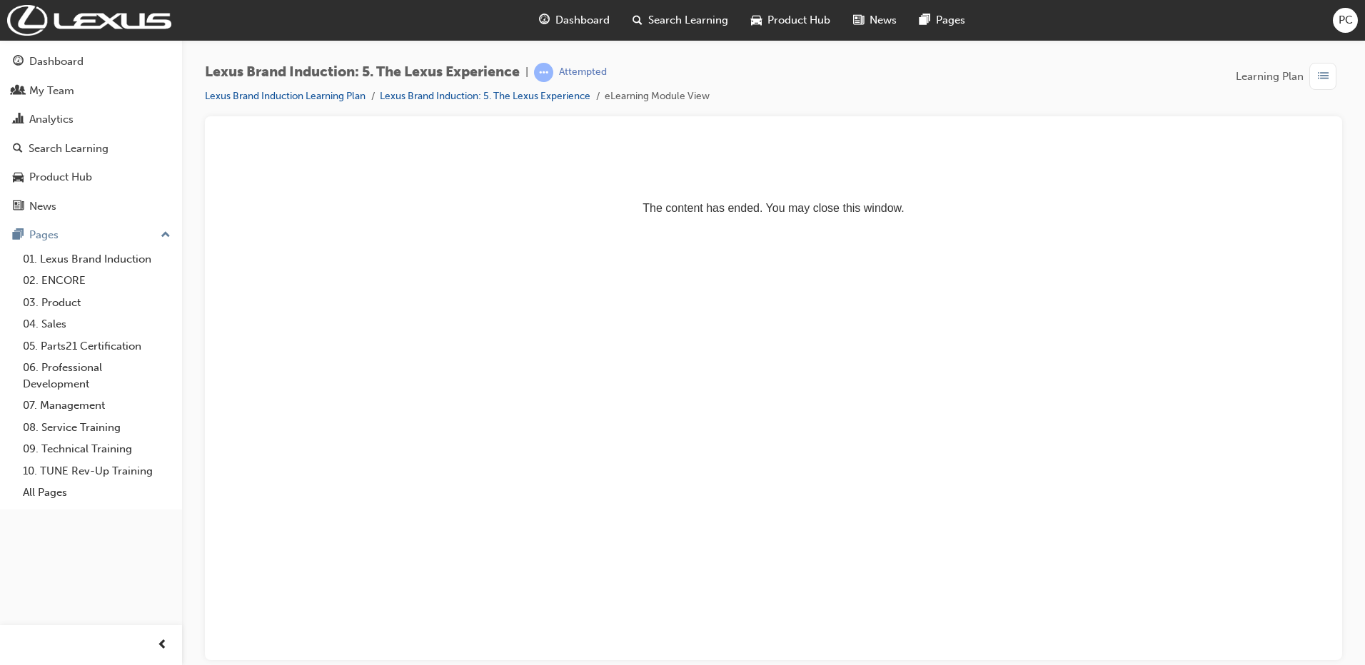
click at [588, 69] on div "Attempted" at bounding box center [583, 73] width 48 height 14
drag, startPoint x: 566, startPoint y: 85, endPoint x: 567, endPoint y: 97, distance: 12.2
click at [566, 86] on div "Lexus Brand Induction: 5. The Lexus Experience | Attempted Lexus Brand Inductio…" at bounding box center [457, 84] width 505 height 42
click at [567, 95] on link "Lexus Brand Induction: 5. The Lexus Experience" at bounding box center [485, 96] width 211 height 12
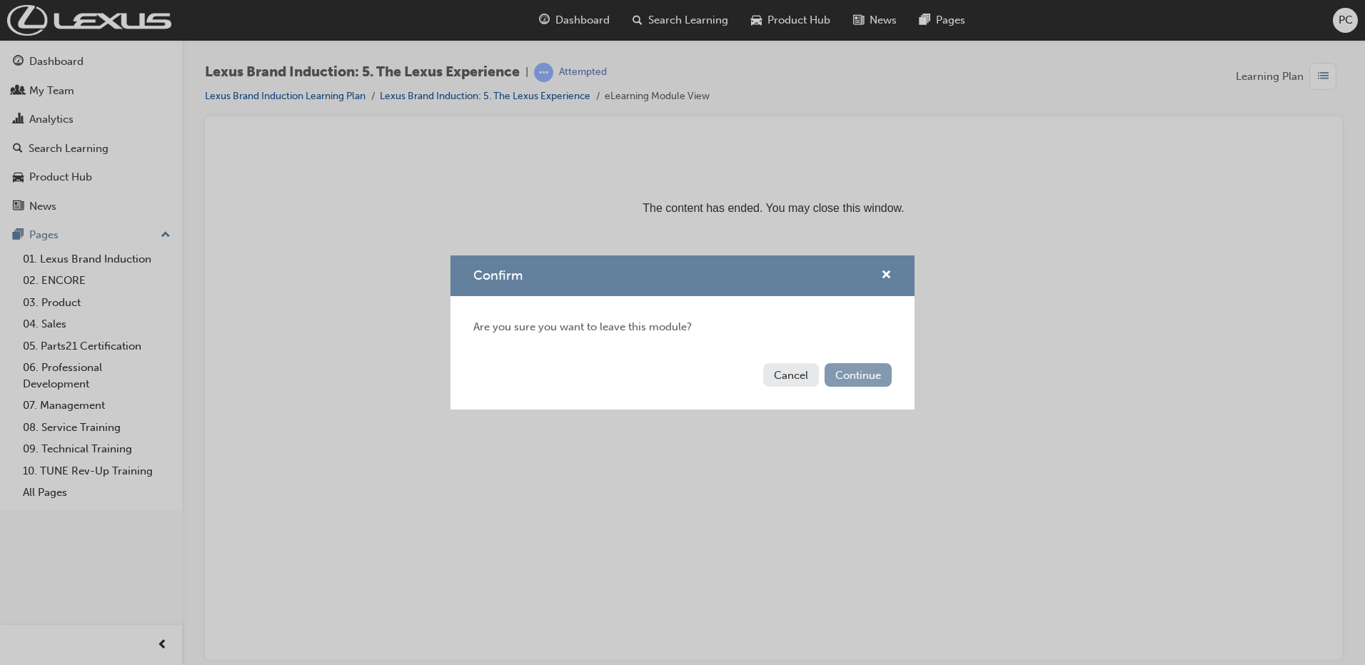
click at [875, 373] on button "Continue" at bounding box center [858, 375] width 67 height 24
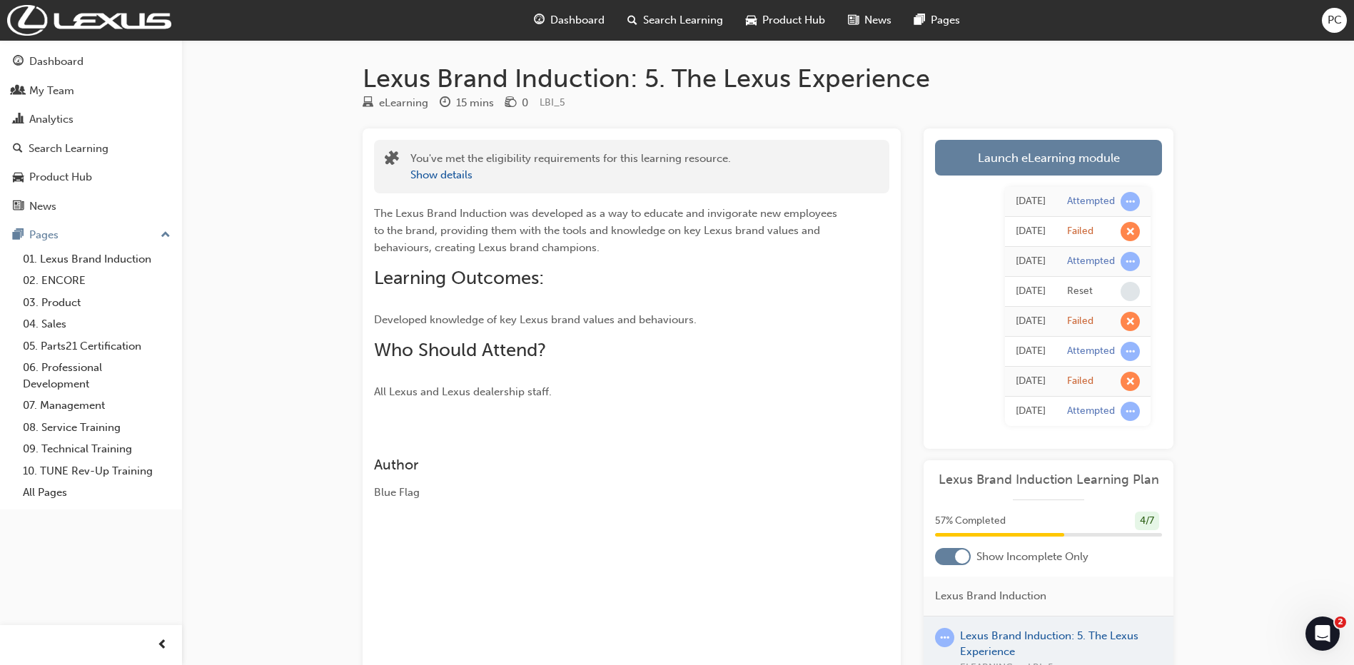
click at [1080, 165] on link "Launch eLearning module" at bounding box center [1048, 158] width 227 height 36
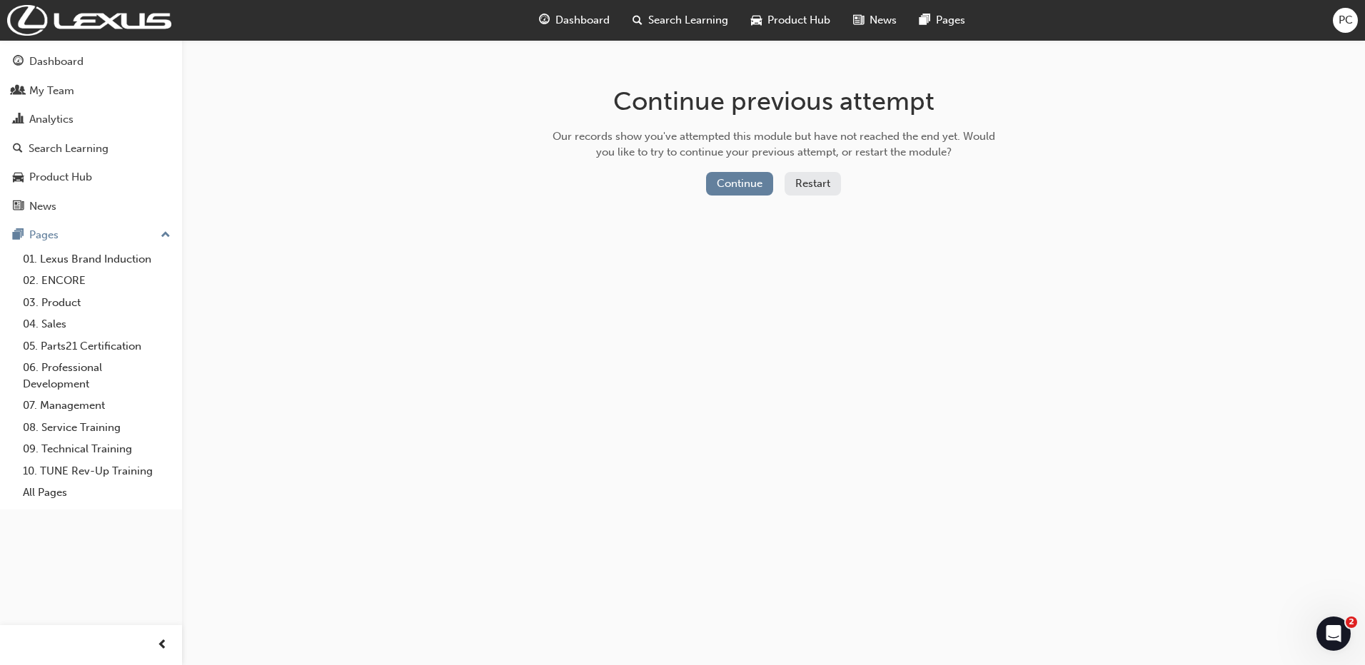
click at [808, 185] on button "Restart" at bounding box center [813, 184] width 56 height 24
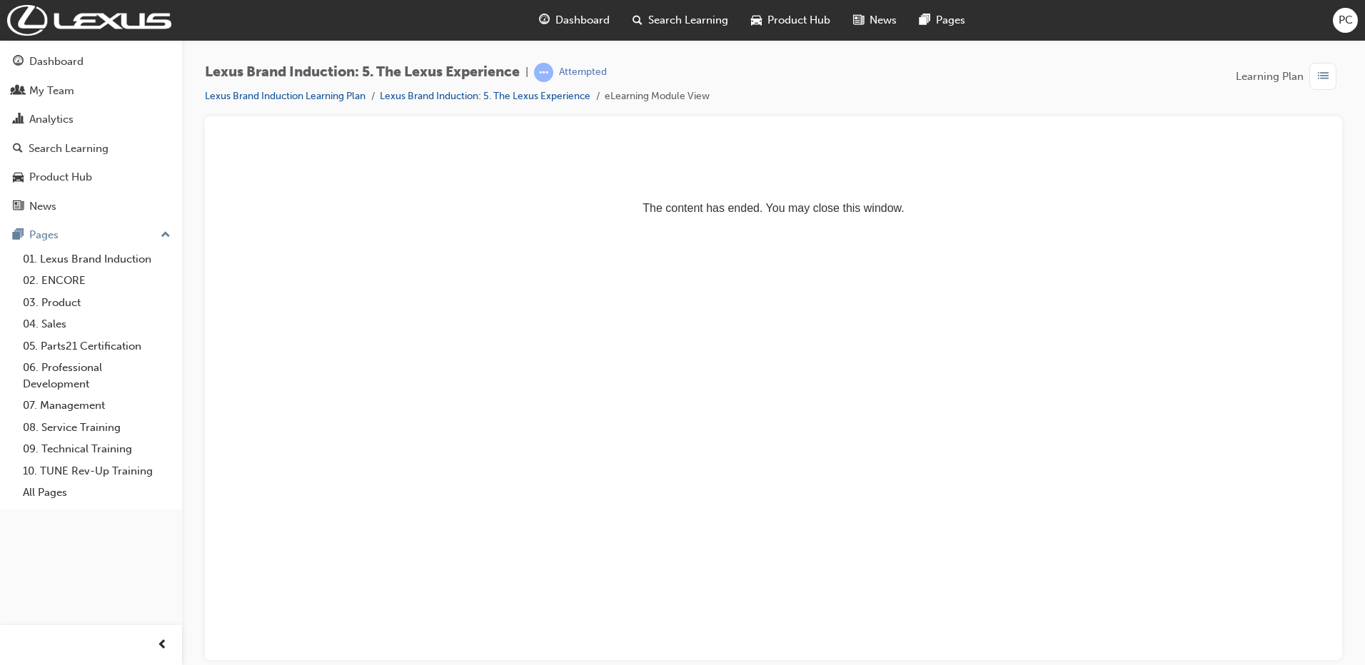
click at [845, 203] on p "The content has ended. You may close this window." at bounding box center [773, 182] width 1103 height 64
click at [549, 96] on link "Lexus Brand Induction: 5. The Lexus Experience" at bounding box center [485, 96] width 211 height 12
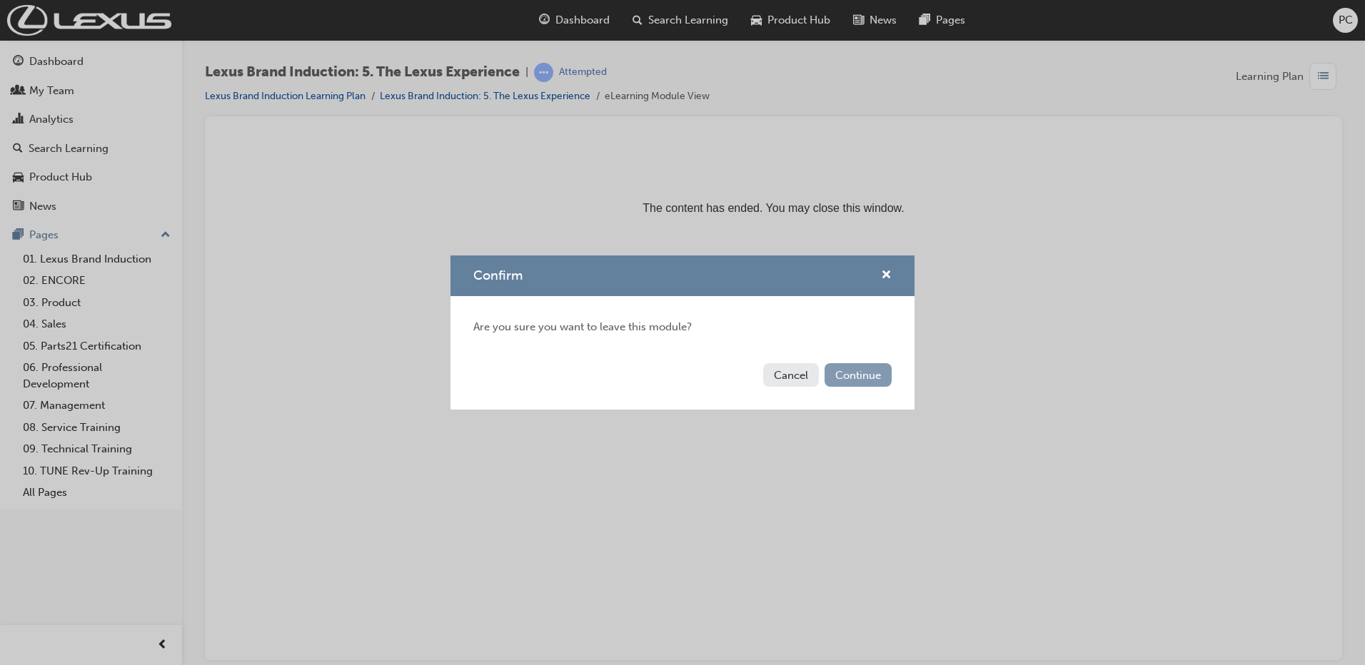
click at [868, 376] on button "Continue" at bounding box center [858, 375] width 67 height 24
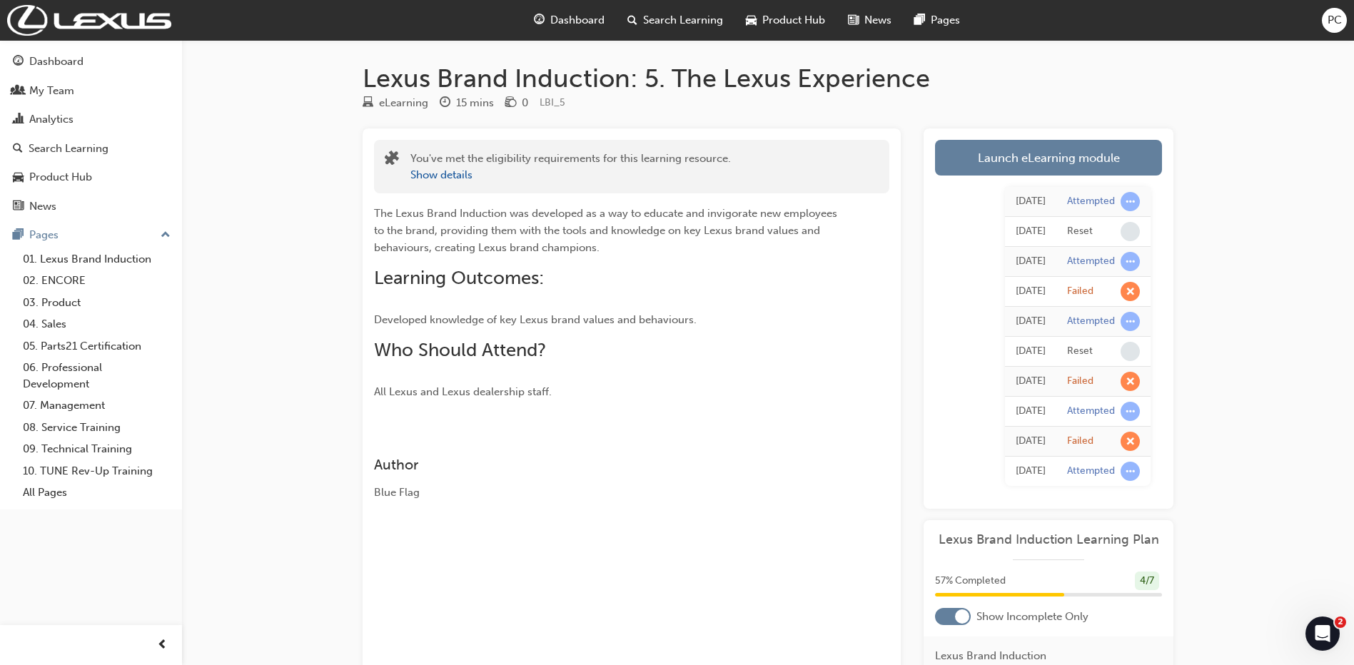
click at [1047, 161] on link "Launch eLearning module" at bounding box center [1048, 158] width 227 height 36
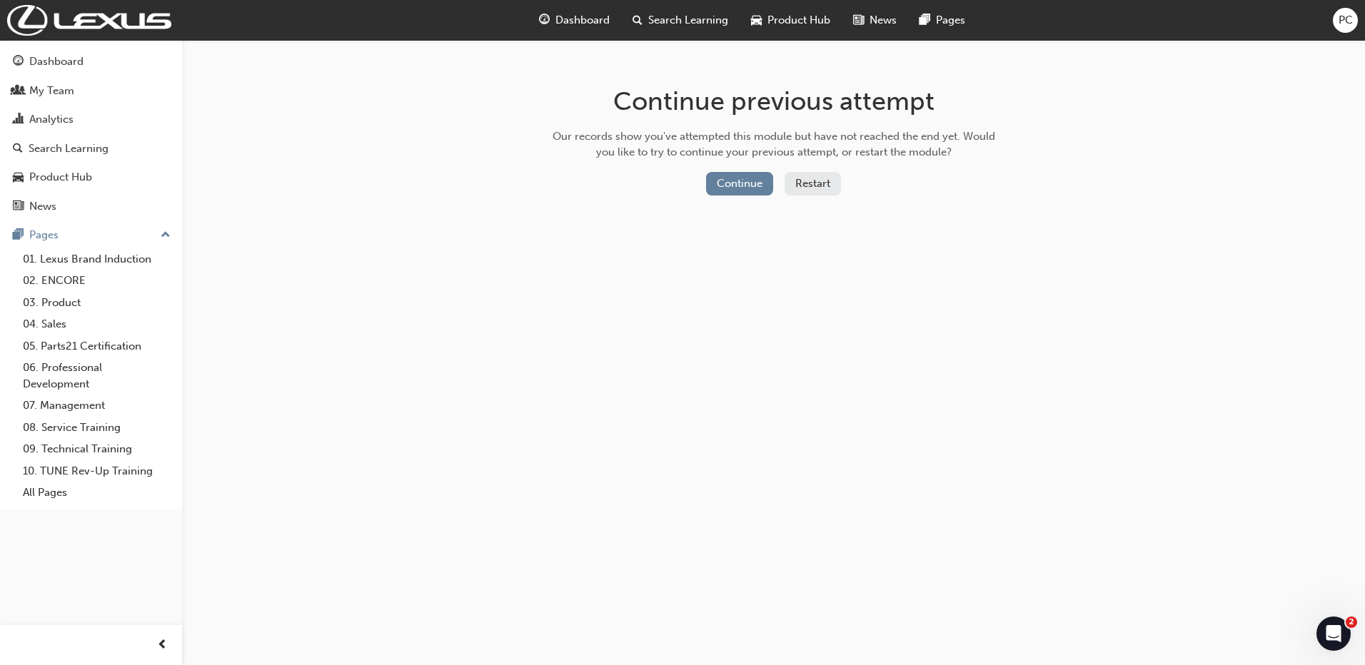
click at [813, 181] on button "Restart" at bounding box center [813, 184] width 56 height 24
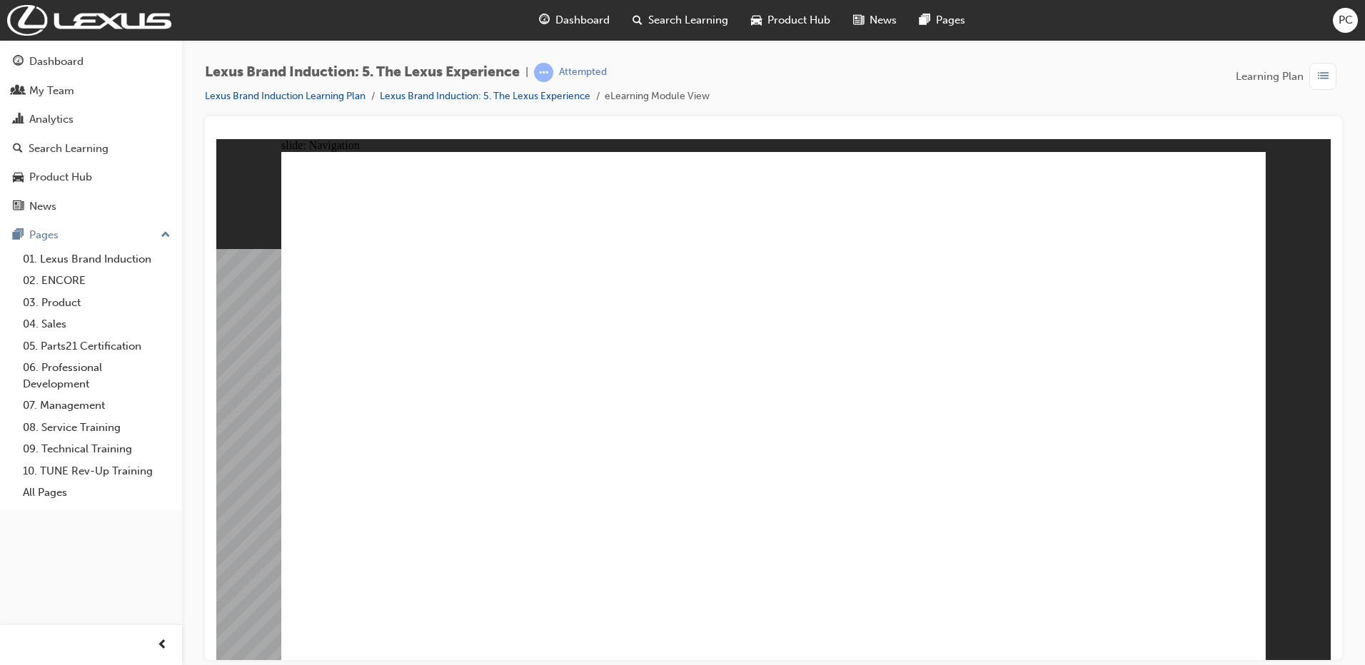
drag, startPoint x: 1100, startPoint y: 560, endPoint x: 1147, endPoint y: 585, distance: 53.7
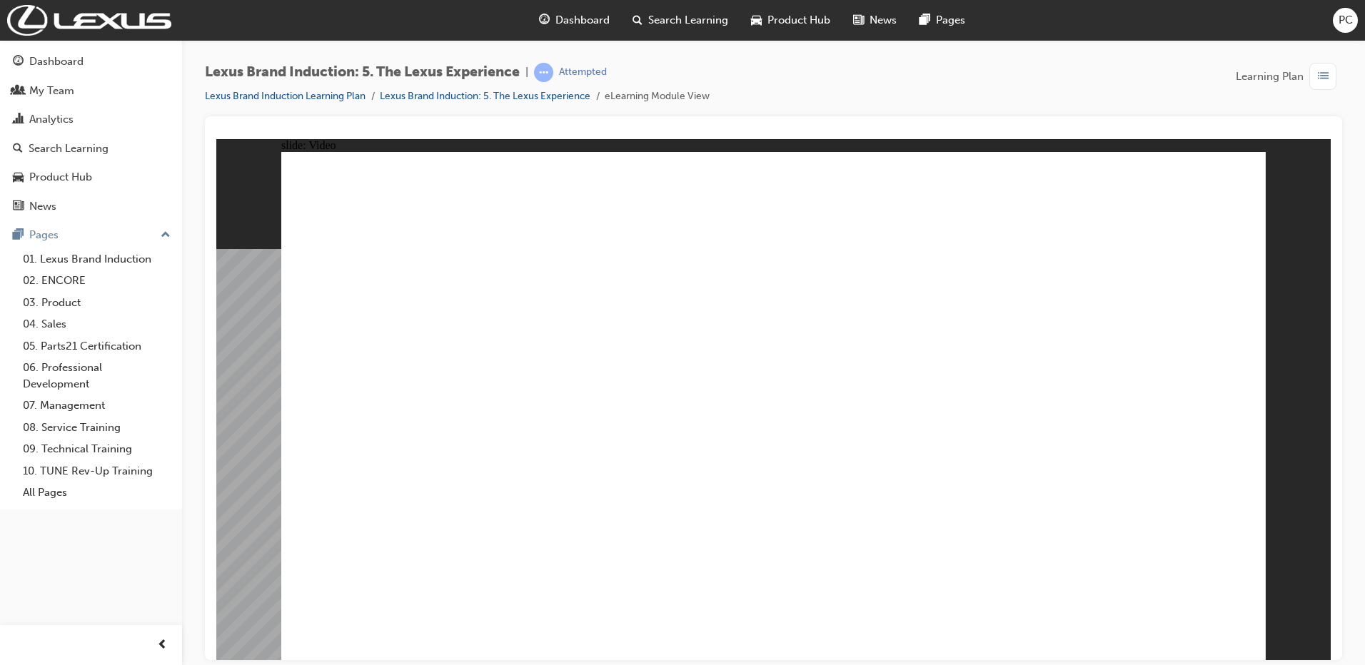
type input "38"
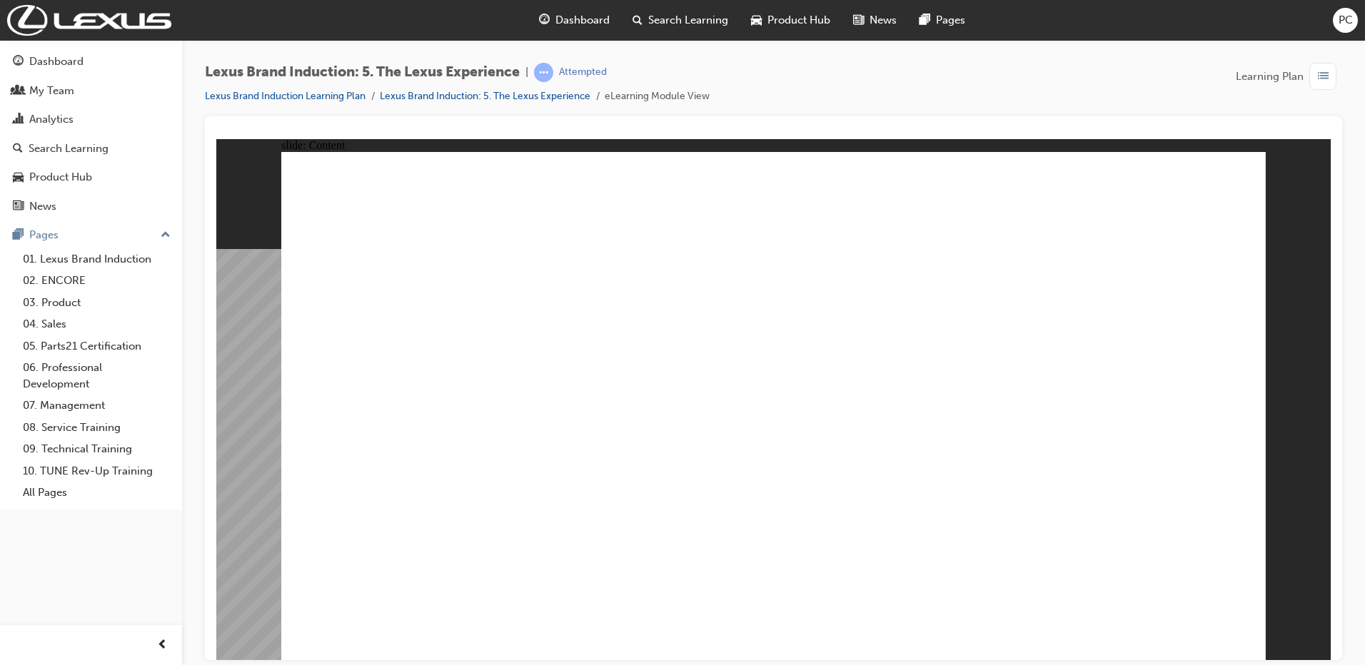
type input "1"
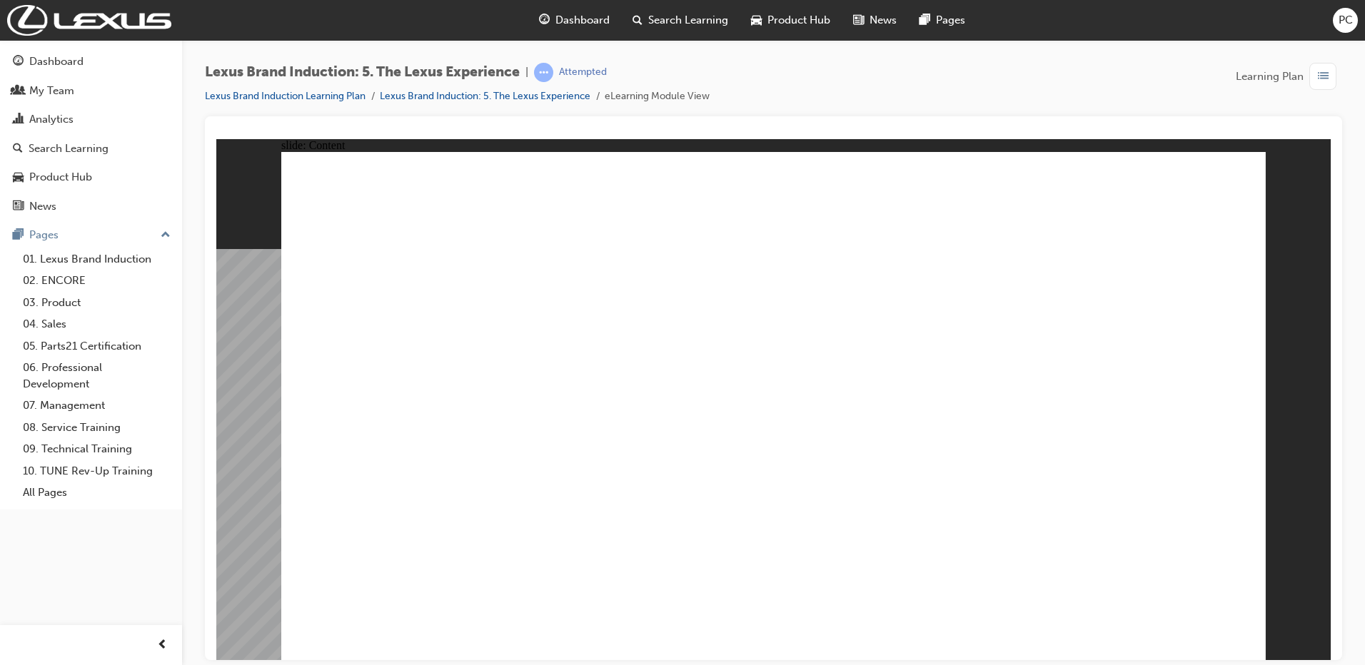
drag, startPoint x: 526, startPoint y: 468, endPoint x: 782, endPoint y: 519, distance: 261.3
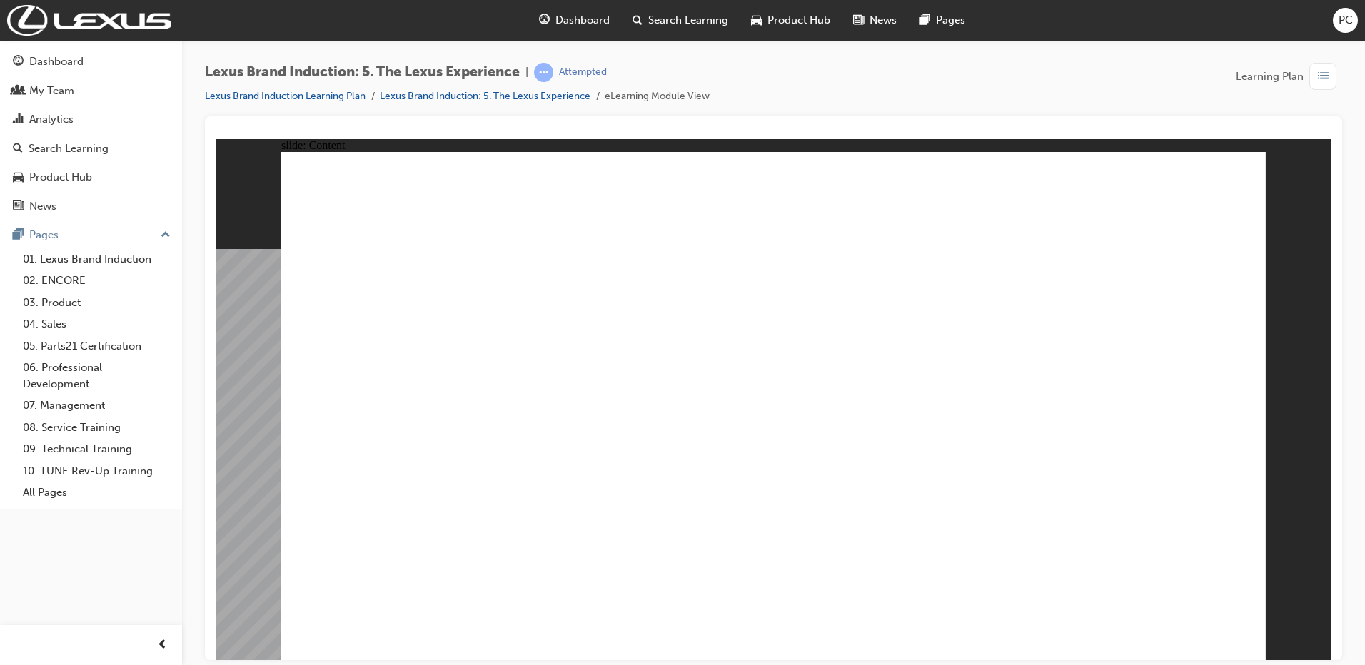
type input "1"
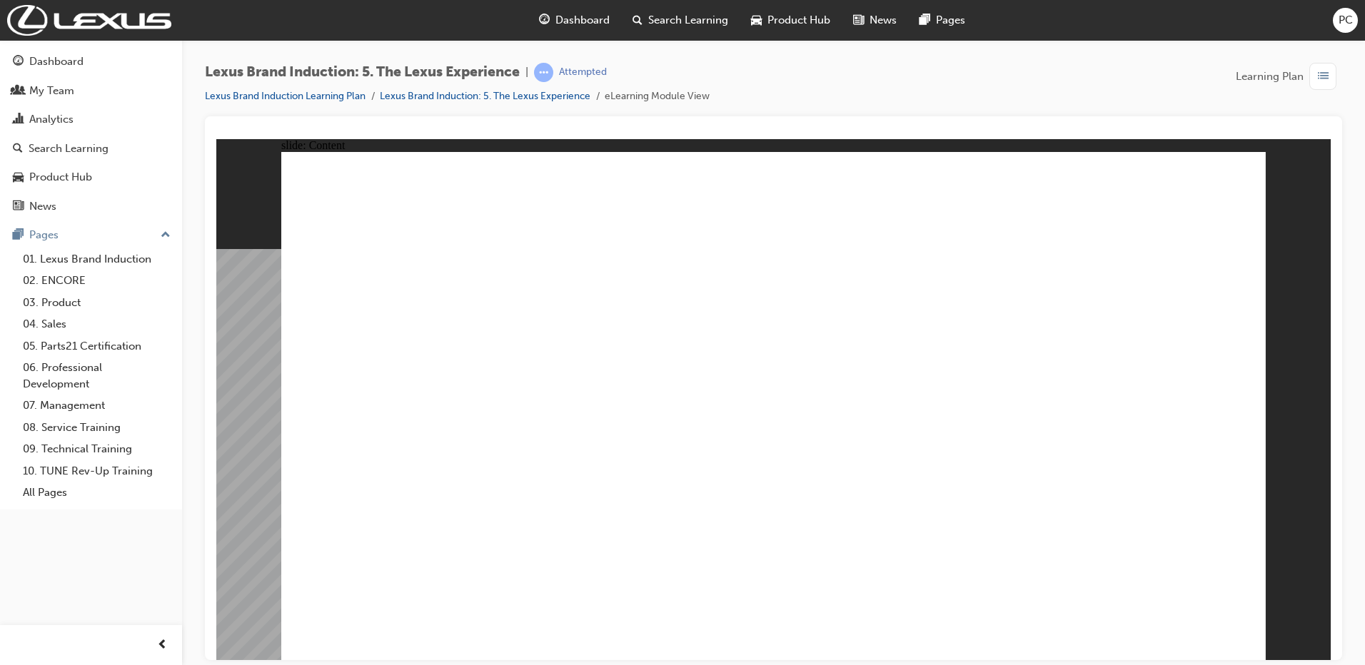
drag, startPoint x: 845, startPoint y: 341, endPoint x: 981, endPoint y: 477, distance: 191.9
drag, startPoint x: 718, startPoint y: 351, endPoint x: 850, endPoint y: 474, distance: 181.4
drag, startPoint x: 960, startPoint y: 352, endPoint x: 698, endPoint y: 498, distance: 300.1
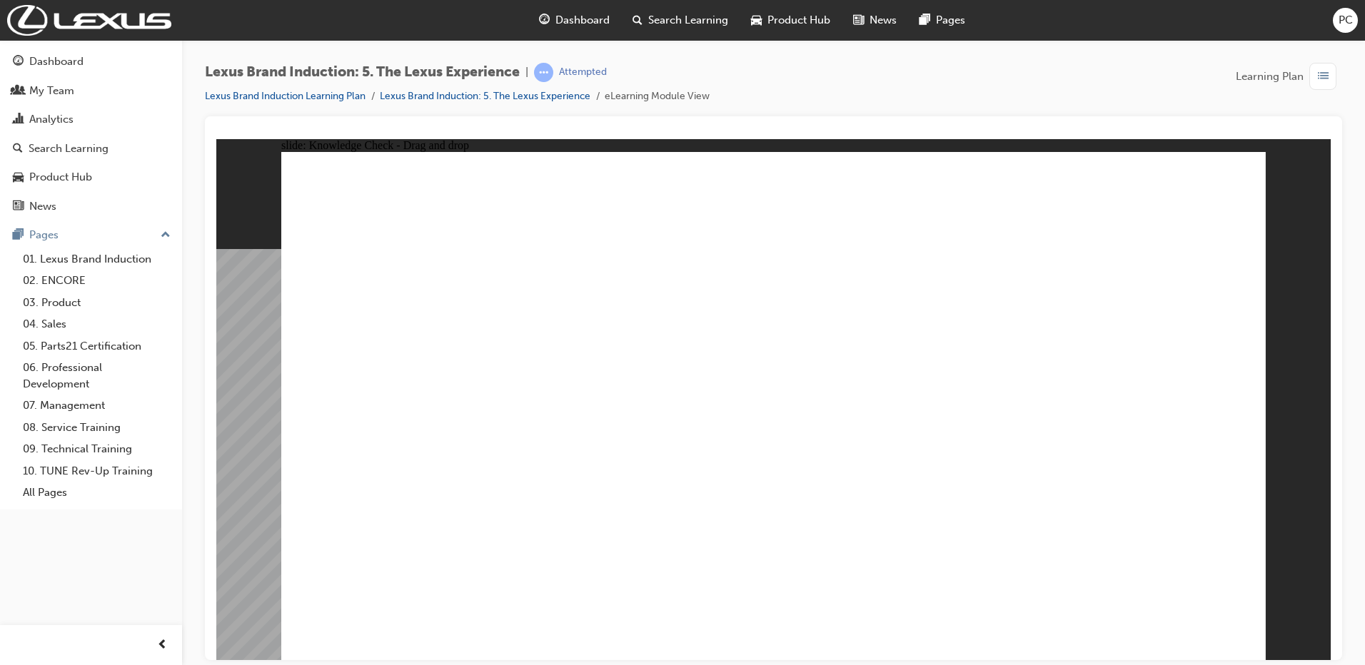
checkbox input "true"
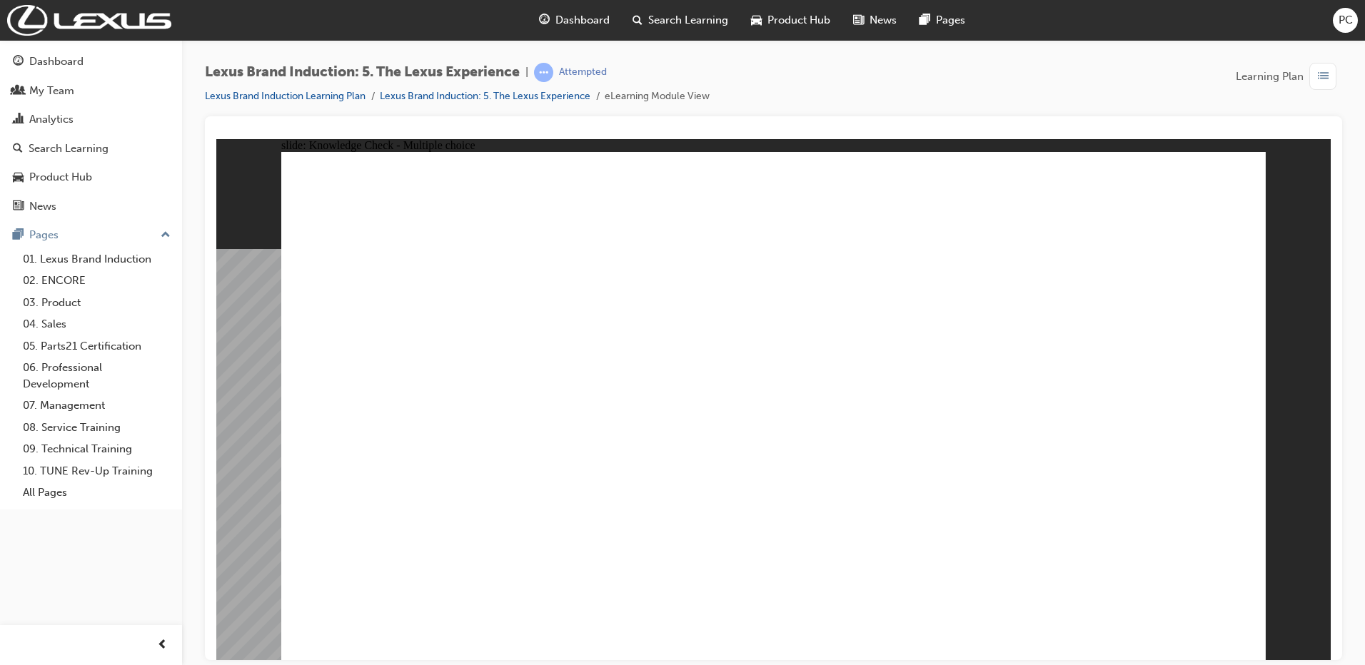
checkbox input "true"
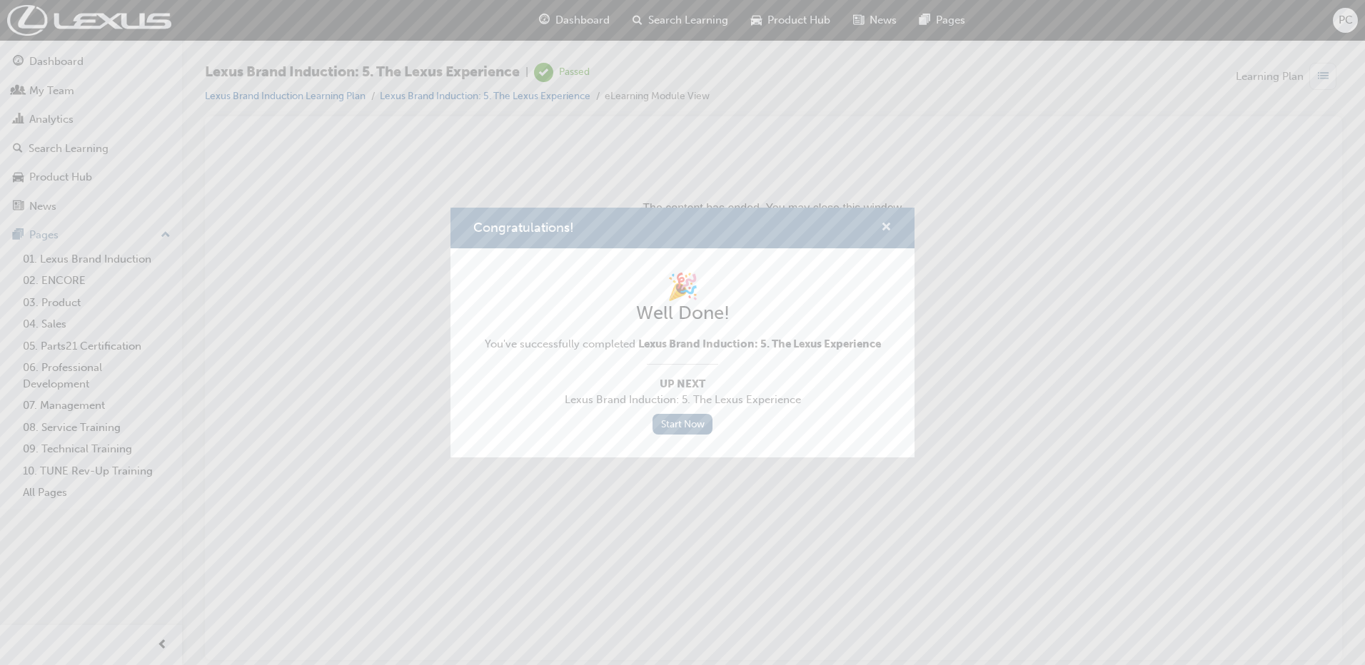
click at [887, 228] on span "cross-icon" at bounding box center [886, 228] width 11 height 13
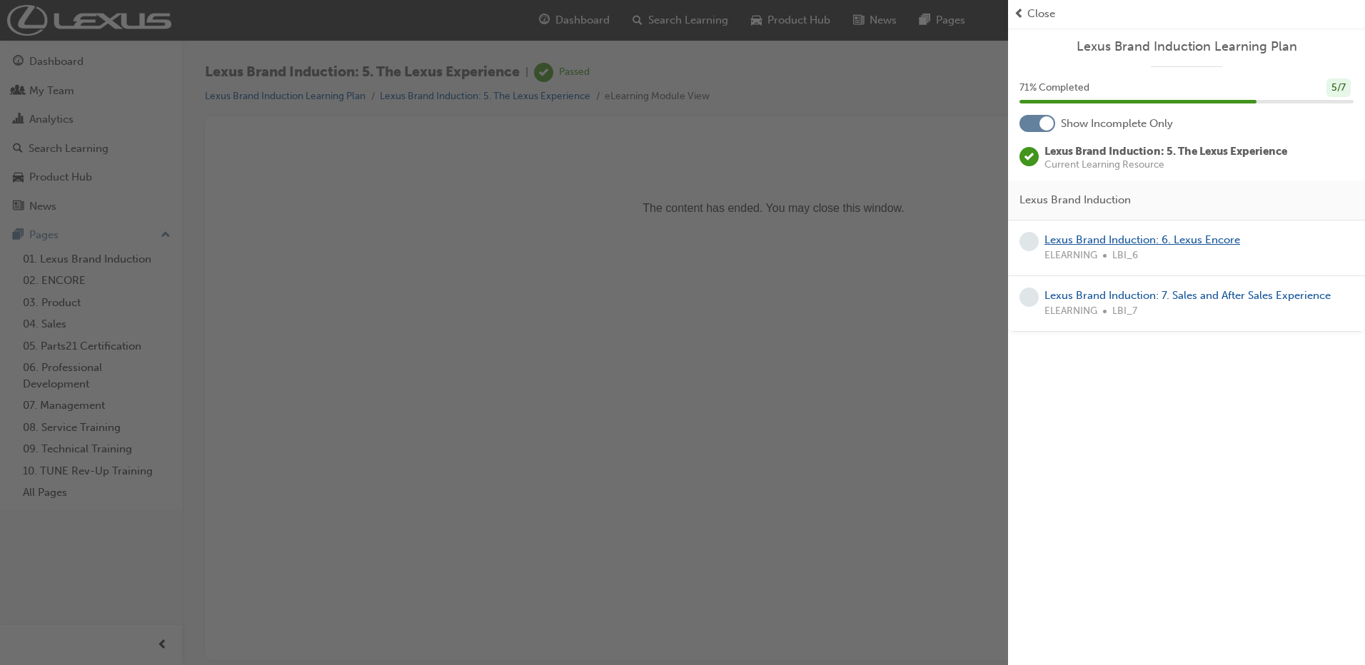
click at [1099, 235] on link "Lexus Brand Induction: 6. Lexus Encore" at bounding box center [1143, 239] width 196 height 13
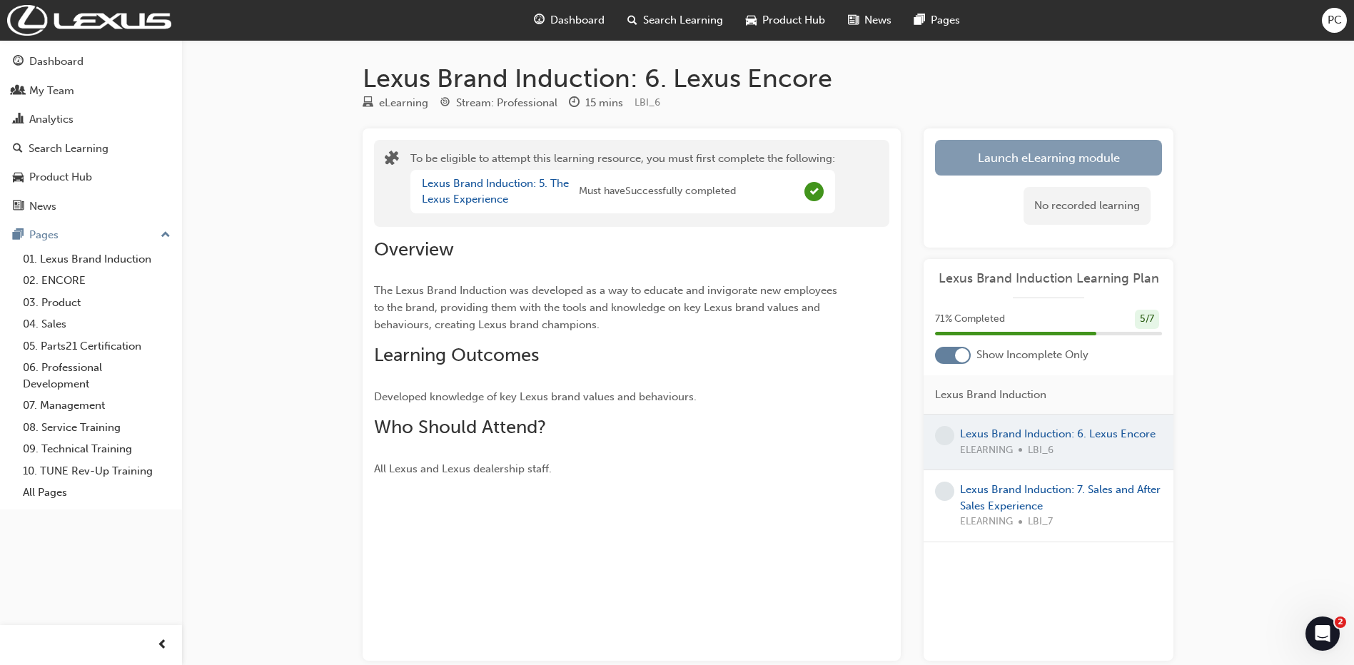
click at [1013, 159] on button "Launch eLearning module" at bounding box center [1048, 158] width 227 height 36
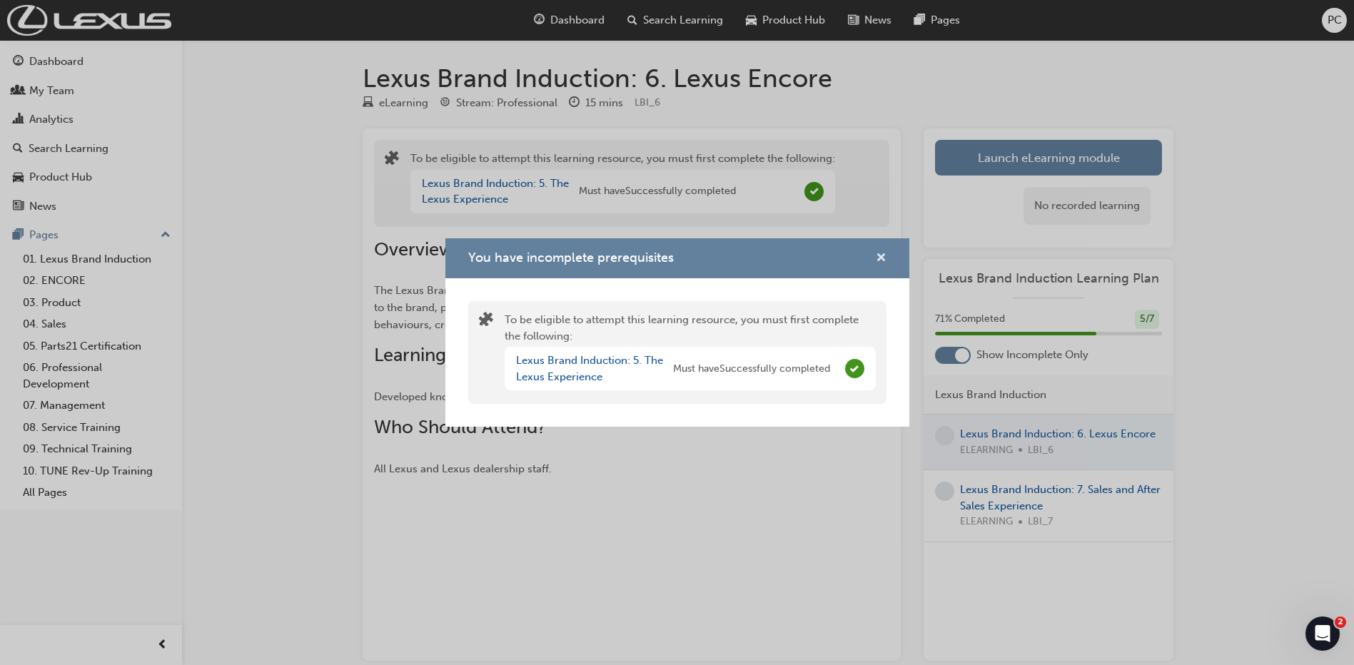
click at [876, 254] on span "cross-icon" at bounding box center [881, 259] width 11 height 13
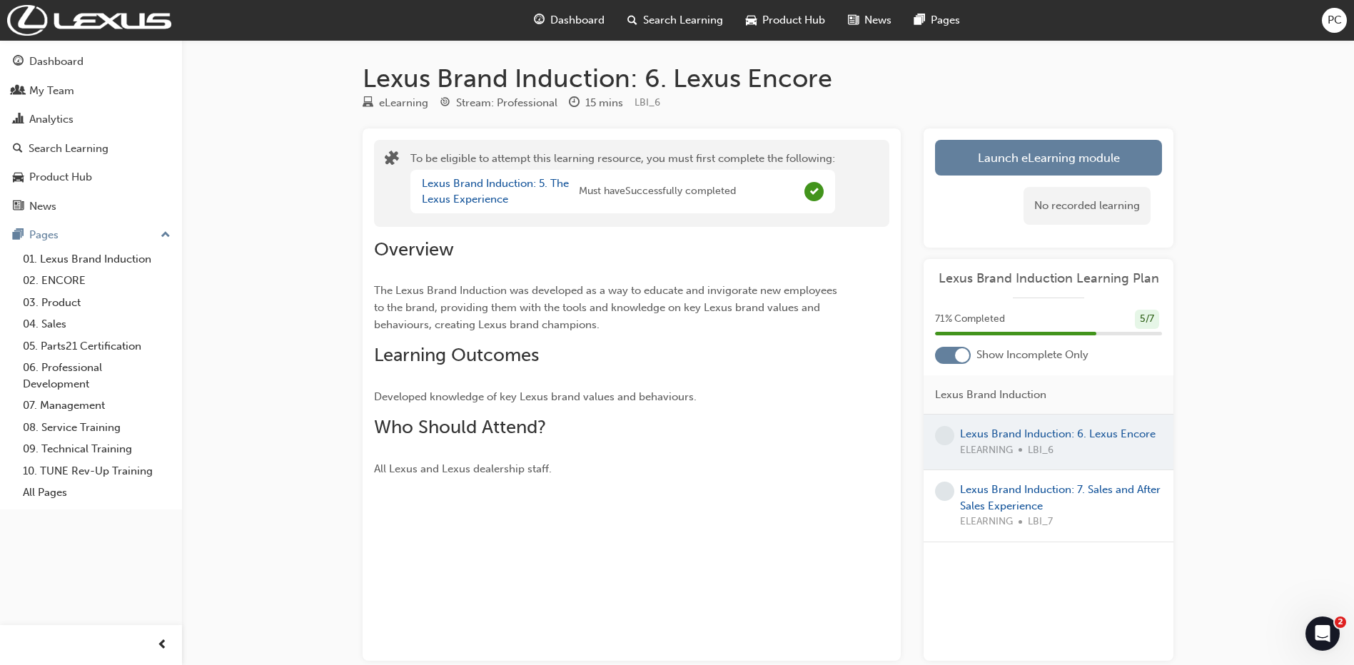
click at [1027, 430] on div at bounding box center [1049, 442] width 250 height 55
click at [1040, 157] on button "Launch eLearning module" at bounding box center [1048, 158] width 227 height 36
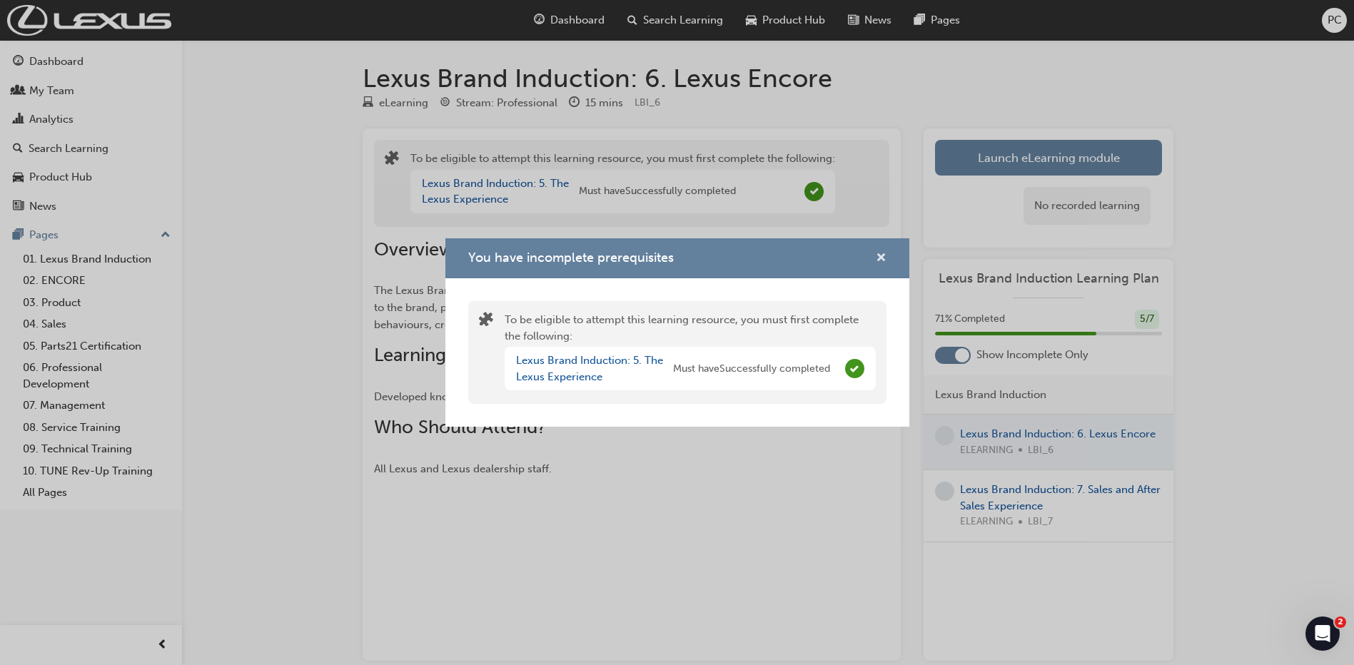
click at [877, 253] on span "cross-icon" at bounding box center [881, 259] width 11 height 13
